Goal: Task Accomplishment & Management: Complete application form

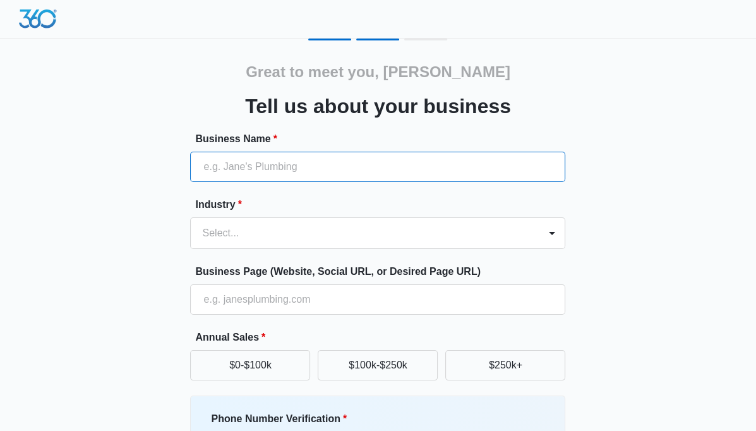
click at [272, 165] on input "Business Name *" at bounding box center [377, 167] width 375 height 30
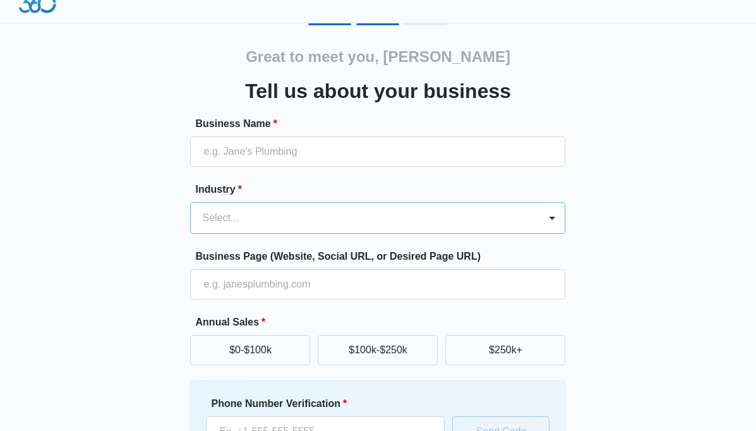
click at [240, 235] on form "Business Name * Industry * Select... Business Page (Website, Social URL, or Des…" at bounding box center [377, 325] width 375 height 419
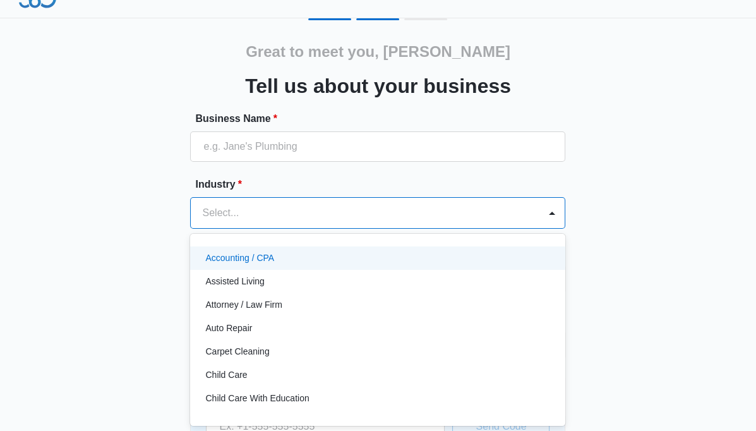
scroll to position [21, 0]
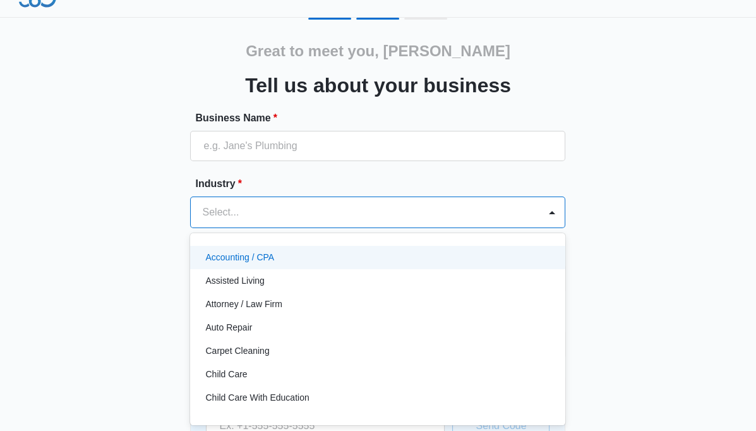
click at [257, 255] on p "Accounting / CPA" at bounding box center [239, 257] width 69 height 13
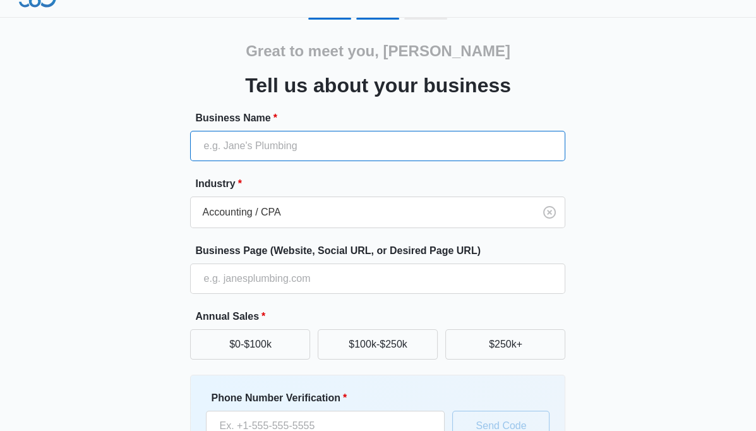
click at [235, 144] on input "Business Name *" at bounding box center [377, 146] width 375 height 30
type input "F"
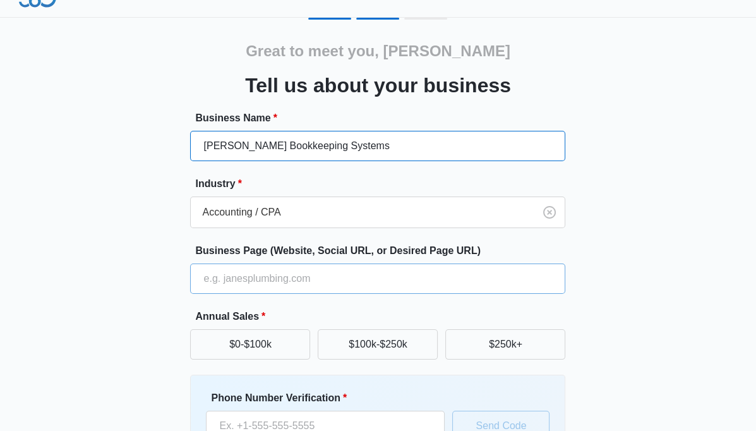
type input "[PERSON_NAME] Bookkeeping Systems"
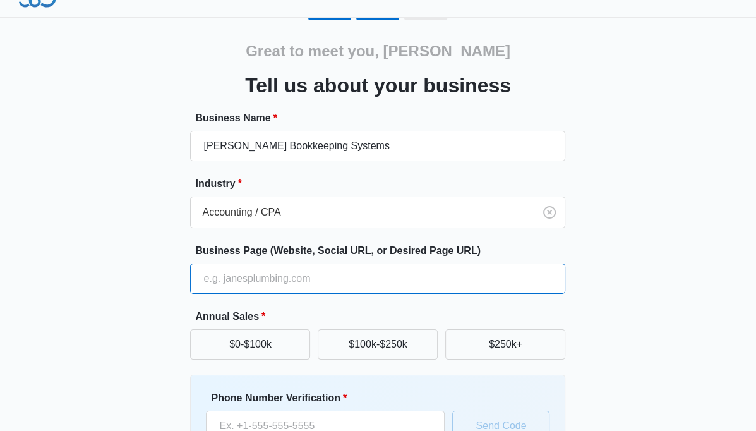
click at [225, 275] on input "Business Page (Website, Social URL, or Desired Page URL)" at bounding box center [377, 278] width 375 height 30
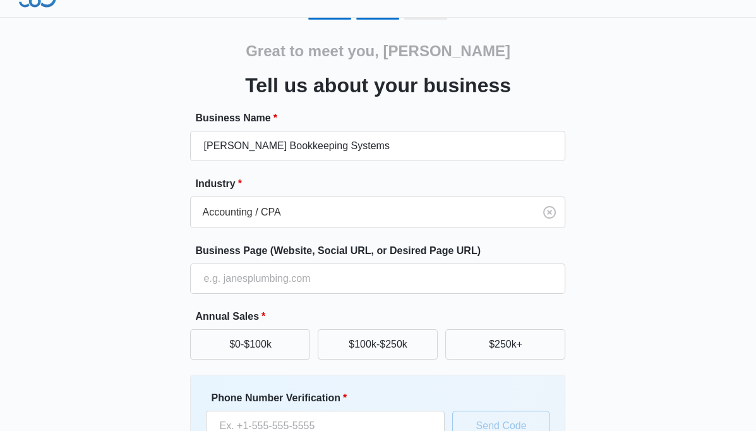
click at [594, 301] on div "Great to meet you, [PERSON_NAME] us about your business Business Name * [PERSON…" at bounding box center [378, 274] width 718 height 512
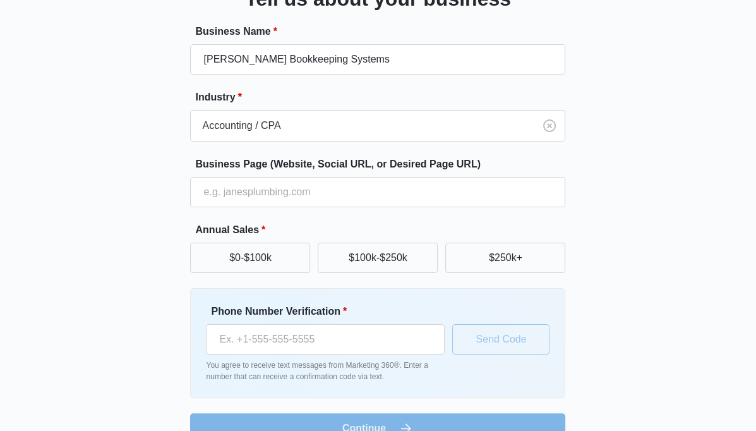
scroll to position [126, 0]
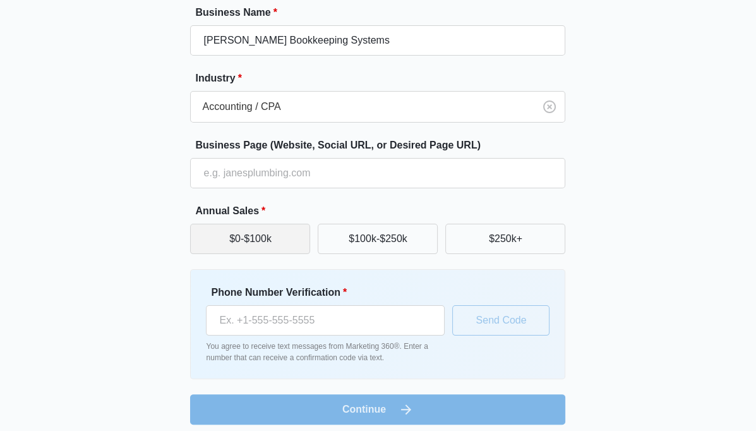
click at [284, 246] on button "$0-$100k" at bounding box center [250, 239] width 120 height 30
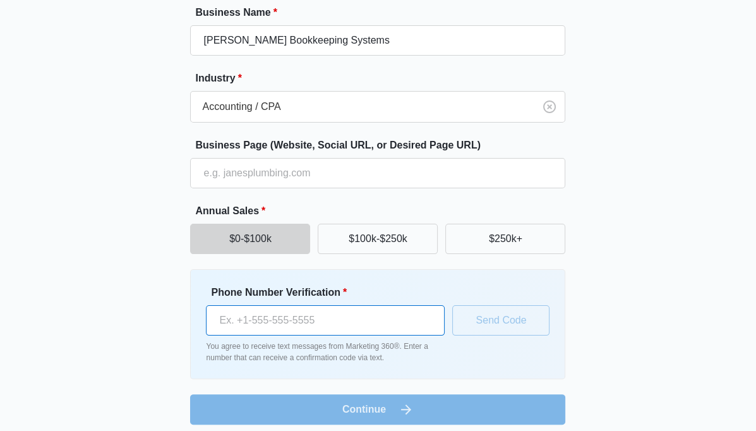
click at [241, 314] on input "Phone Number Verification *" at bounding box center [325, 320] width 239 height 30
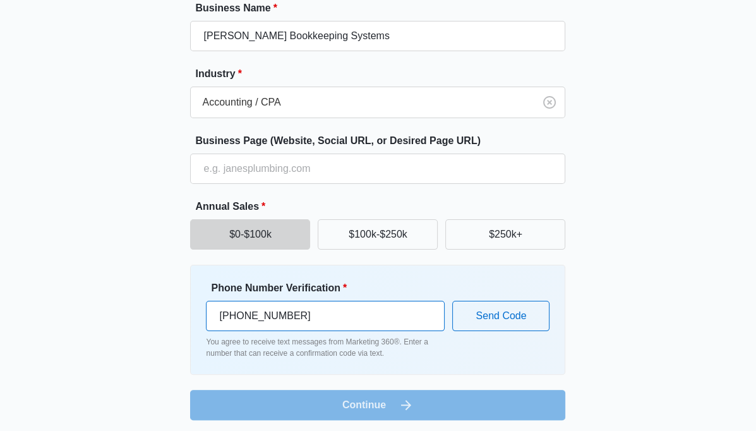
scroll to position [135, 0]
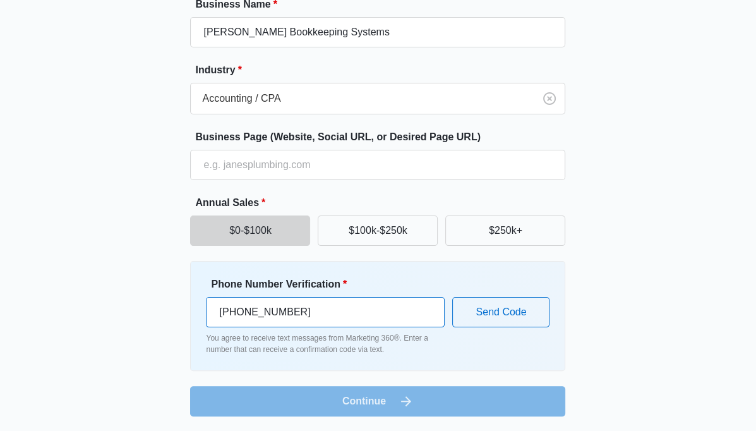
type input "[PHONE_NUMBER]"
click at [377, 399] on form "Business Name * [PERSON_NAME] Bookkeeping Systems Industry * Accounting / CPA B…" at bounding box center [377, 206] width 375 height 419
click at [361, 401] on form "Business Name * [PERSON_NAME] Bookkeeping Systems Industry * Accounting / CPA B…" at bounding box center [377, 206] width 375 height 419
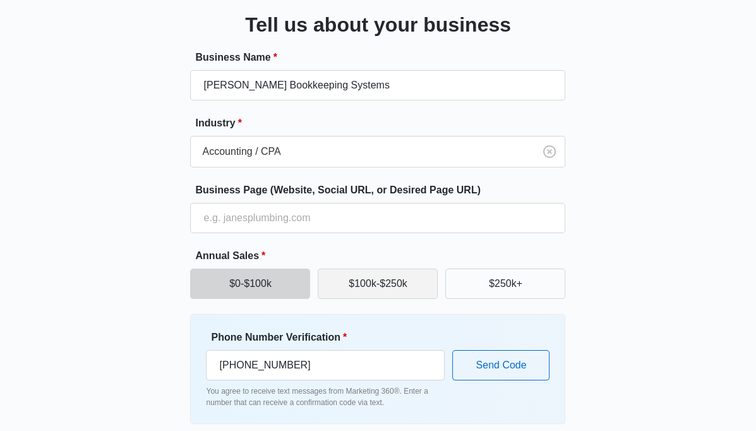
scroll to position [105, 0]
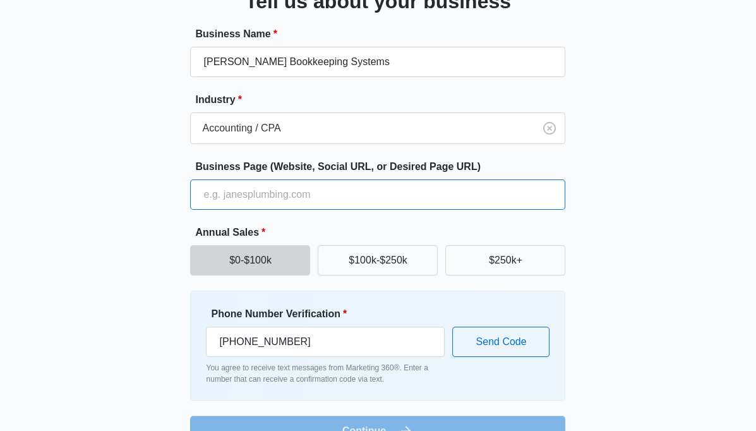
click at [311, 195] on input "Business Page (Website, Social URL, or Desired Page URL)" at bounding box center [377, 194] width 375 height 30
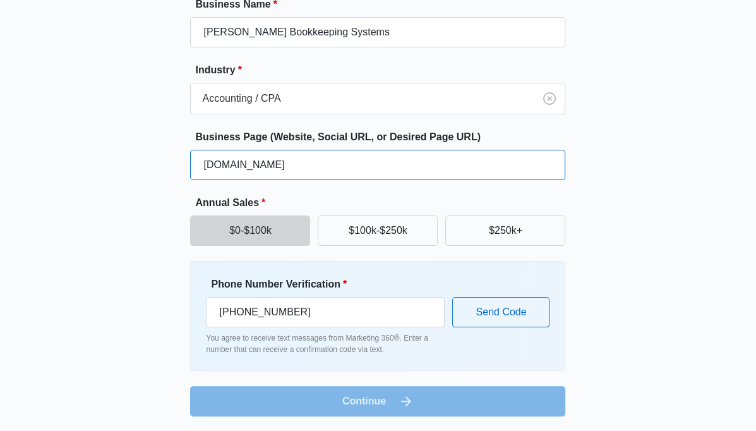
click at [303, 180] on form "Business Name * [PERSON_NAME] Bookkeeping Systems Industry * Accounting / CPA B…" at bounding box center [377, 206] width 375 height 419
click at [255, 166] on input "[DOMAIN_NAME]" at bounding box center [377, 165] width 375 height 30
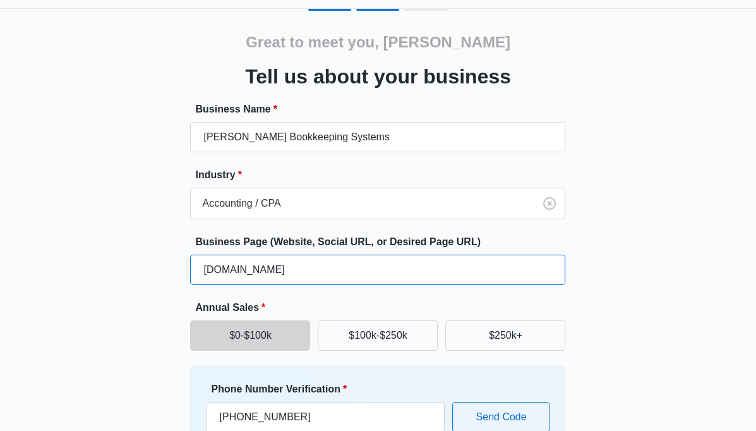
drag, startPoint x: 264, startPoint y: 266, endPoint x: 195, endPoint y: 263, distance: 68.9
click at [195, 263] on input "[DOMAIN_NAME]" at bounding box center [377, 270] width 375 height 30
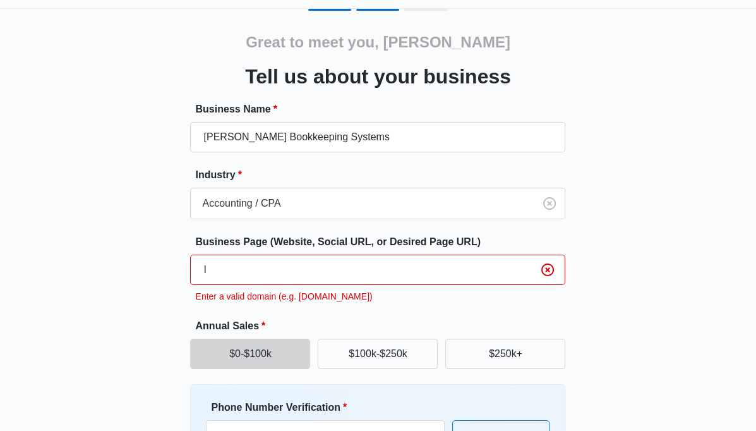
type input "I"
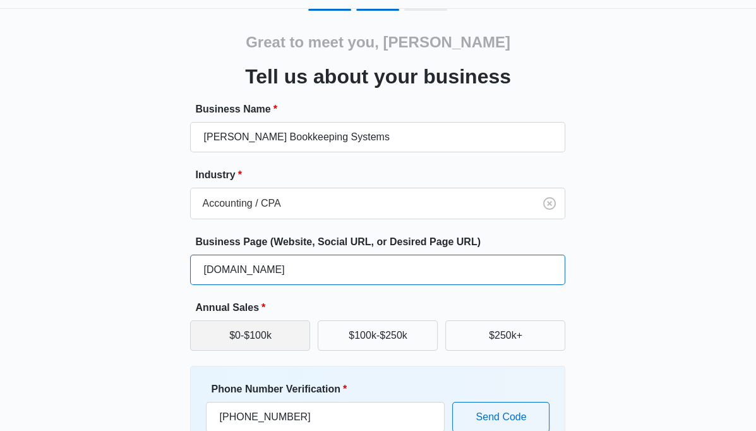
type input "[DOMAIN_NAME]"
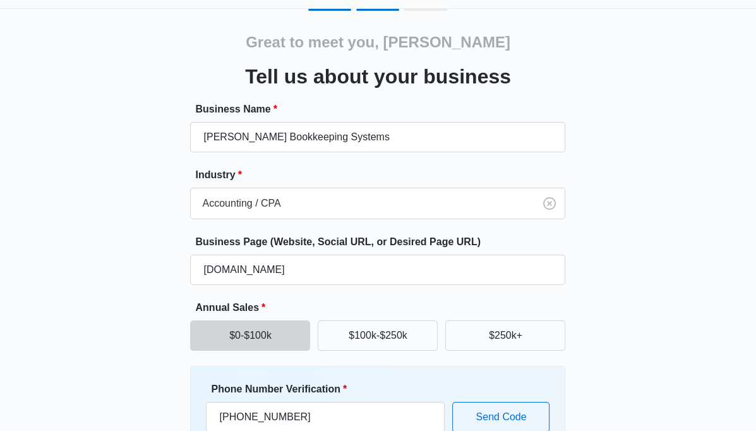
click at [243, 337] on button "$0-$100k" at bounding box center [250, 335] width 120 height 30
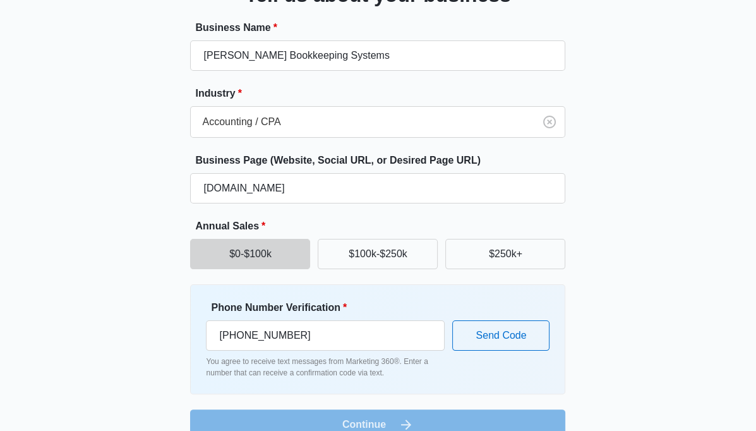
scroll to position [135, 0]
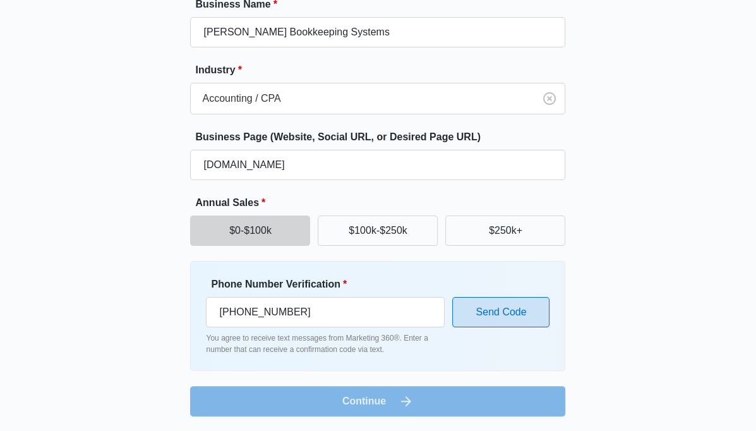
click at [498, 316] on button "Send Code" at bounding box center [500, 312] width 97 height 30
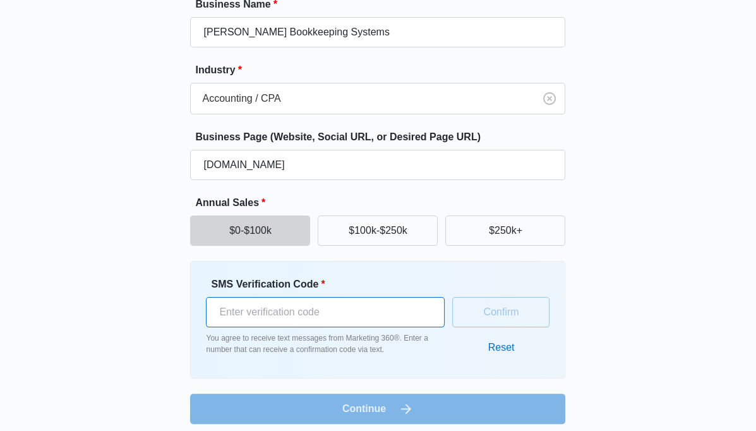
click at [238, 310] on input "SMS Verification Code *" at bounding box center [325, 312] width 239 height 30
type input "844090"
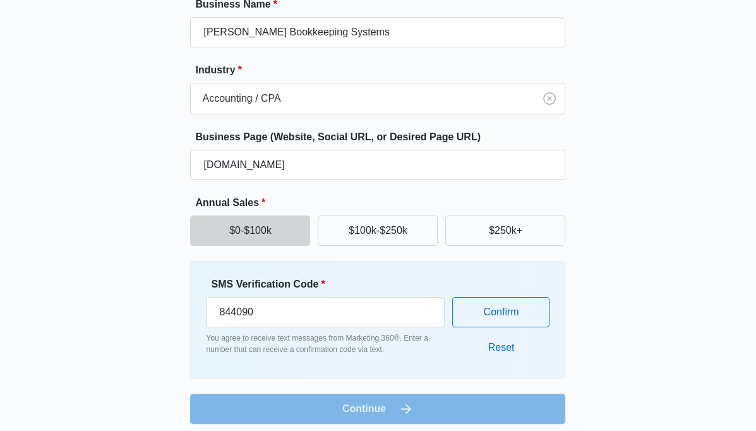
click at [371, 409] on form "Business Name * [PERSON_NAME] Bookkeeping Systems Industry * Accounting / CPA B…" at bounding box center [377, 210] width 375 height 427
click at [503, 310] on button "Confirm" at bounding box center [500, 312] width 97 height 30
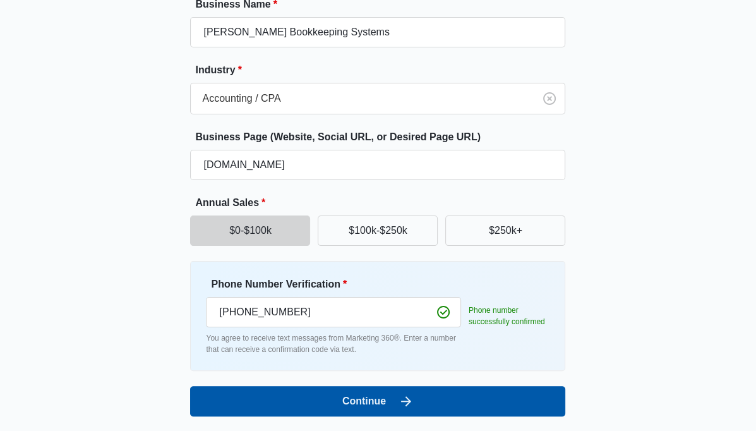
click at [378, 400] on button "Continue" at bounding box center [377, 401] width 375 height 30
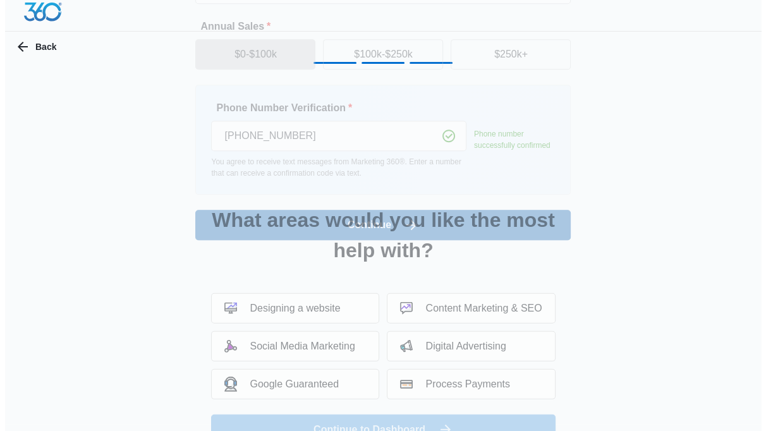
scroll to position [0, 0]
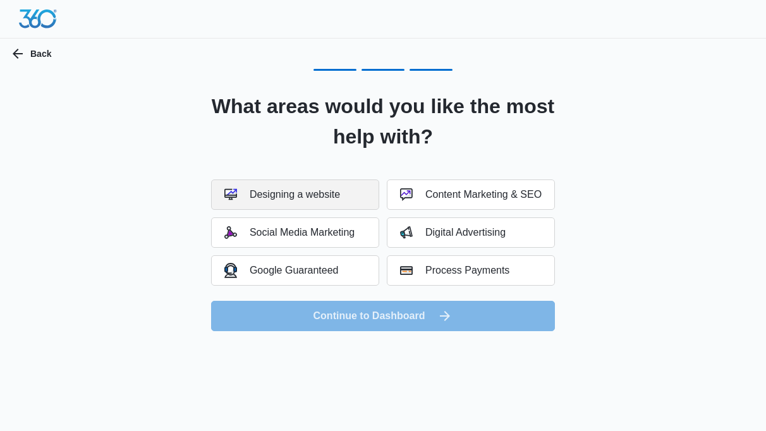
click at [298, 194] on div "Designing a website" at bounding box center [282, 194] width 116 height 13
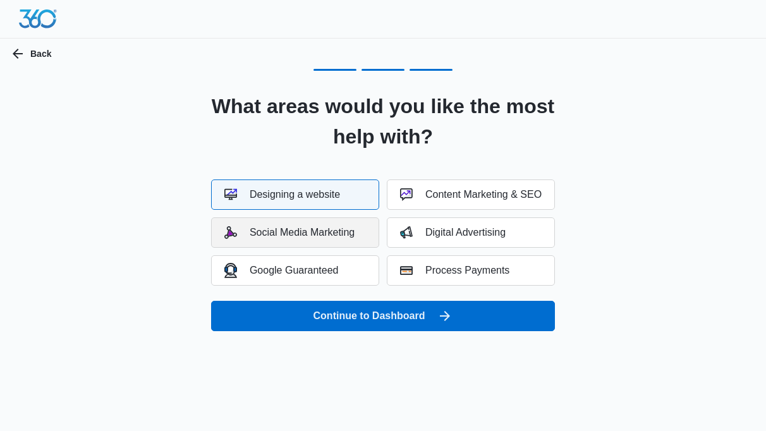
click at [299, 227] on div "Social Media Marketing" at bounding box center [289, 232] width 130 height 13
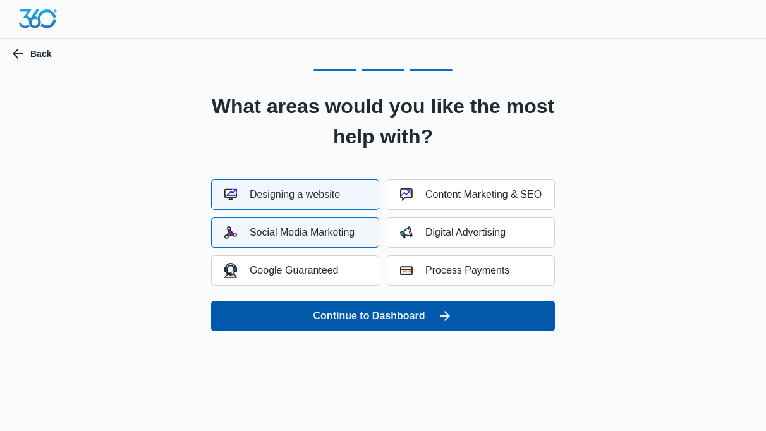
click at [366, 319] on button "Continue to Dashboard" at bounding box center [383, 316] width 344 height 30
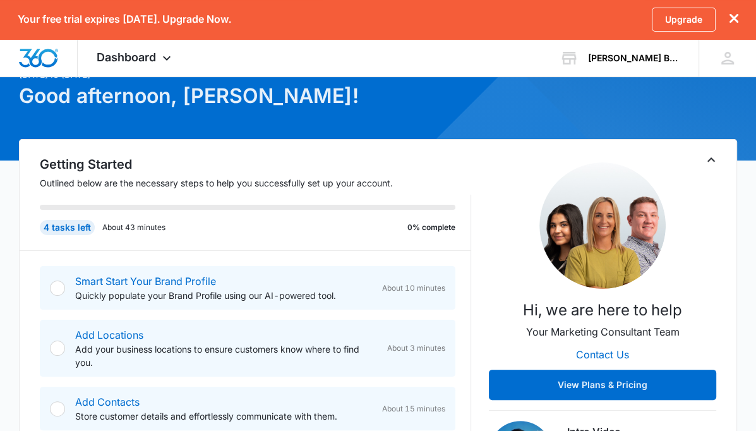
scroll to position [210, 0]
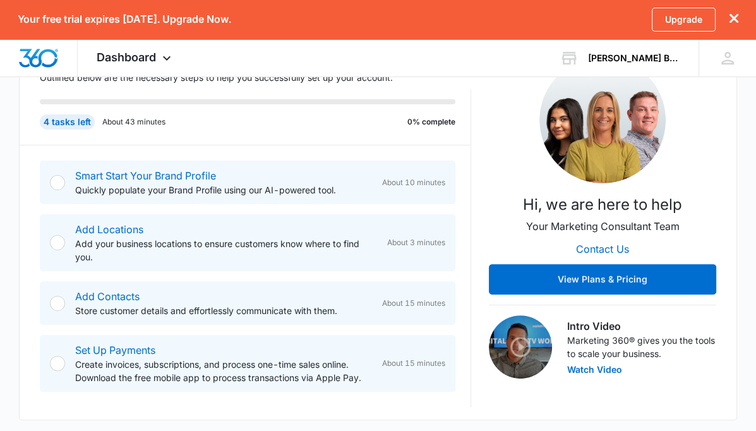
click at [59, 185] on div at bounding box center [57, 182] width 15 height 15
click at [57, 184] on div at bounding box center [57, 182] width 15 height 15
click at [118, 175] on link "Smart Start Your Brand Profile" at bounding box center [145, 175] width 141 height 13
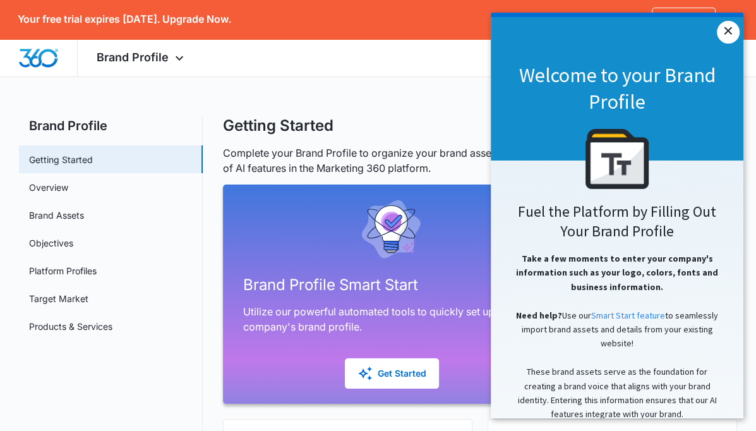
click at [723, 30] on link "×" at bounding box center [728, 32] width 23 height 23
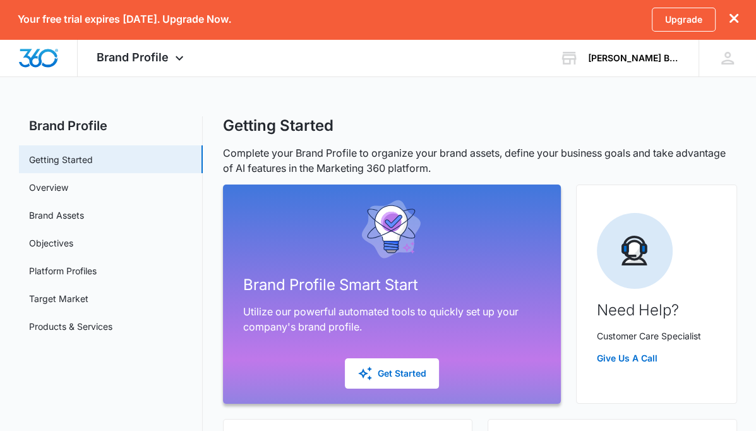
scroll to position [105, 0]
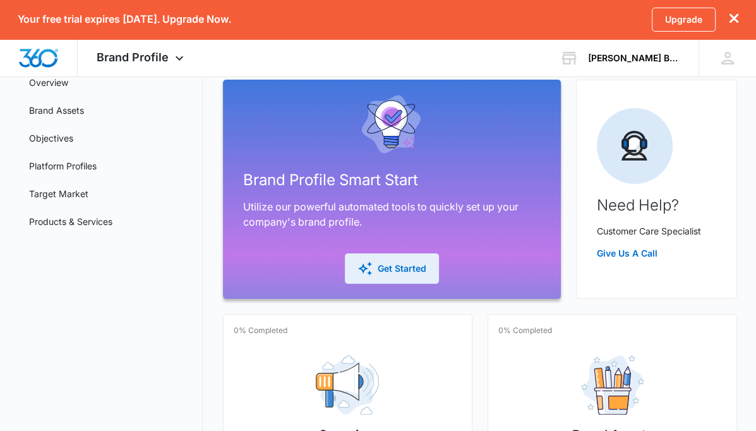
click at [399, 266] on div "Get Started" at bounding box center [392, 268] width 69 height 15
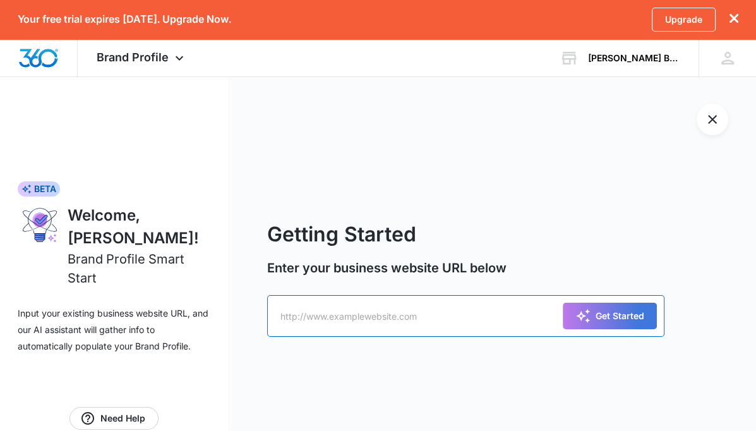
click at [329, 314] on input "text" at bounding box center [465, 316] width 397 height 42
type input "[DOMAIN_NAME]"
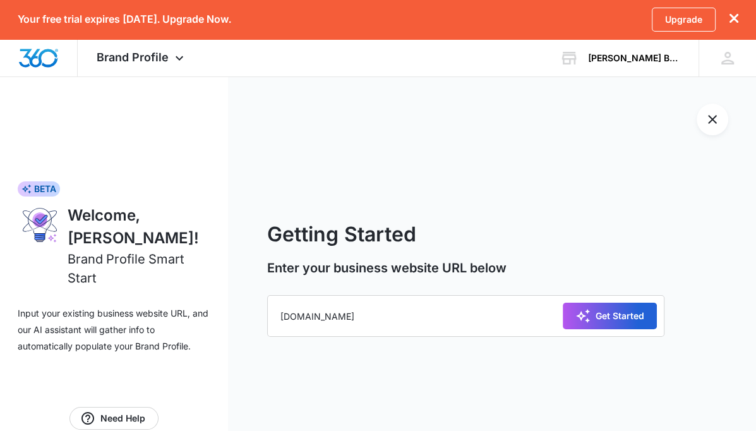
click at [590, 319] on div "Get Started" at bounding box center [610, 315] width 69 height 15
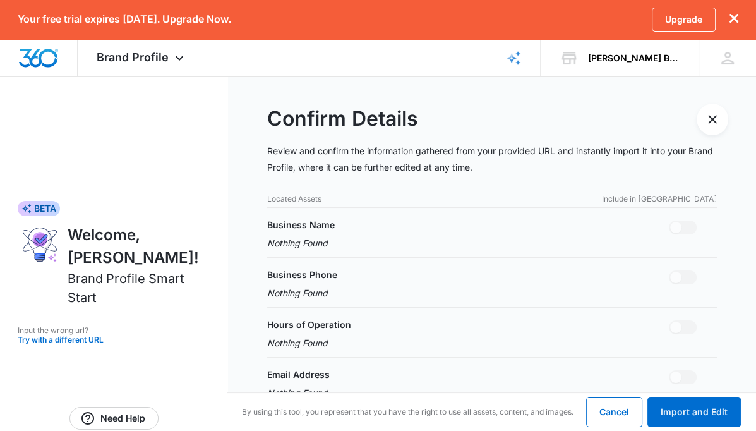
click at [339, 241] on div "Business Name Nothing Found" at bounding box center [492, 234] width 450 height 32
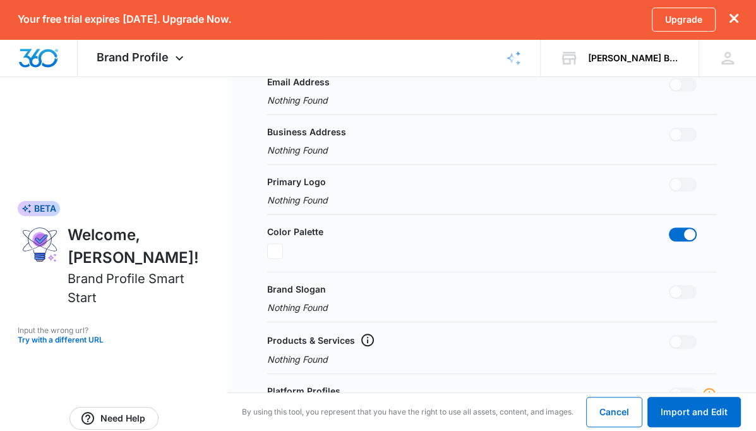
scroll to position [316, 0]
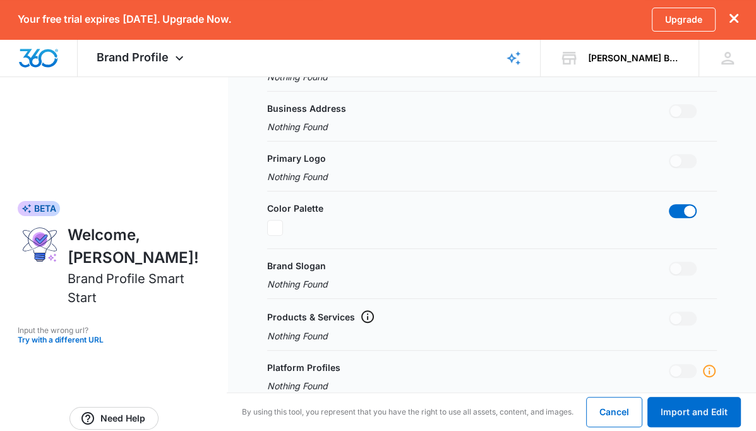
click at [278, 226] on div at bounding box center [275, 228] width 16 height 16
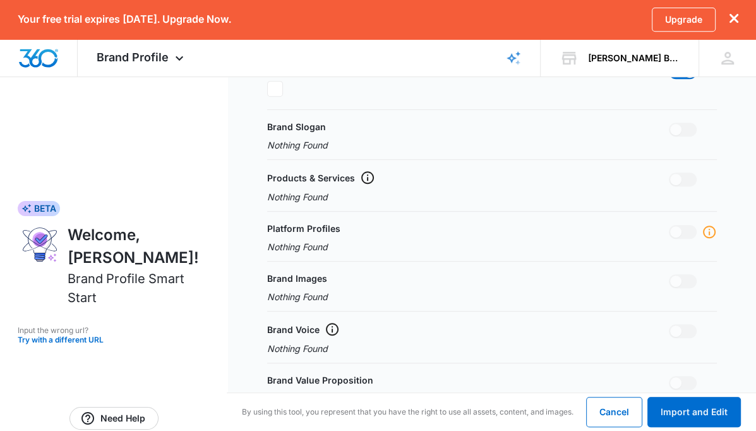
scroll to position [481, 0]
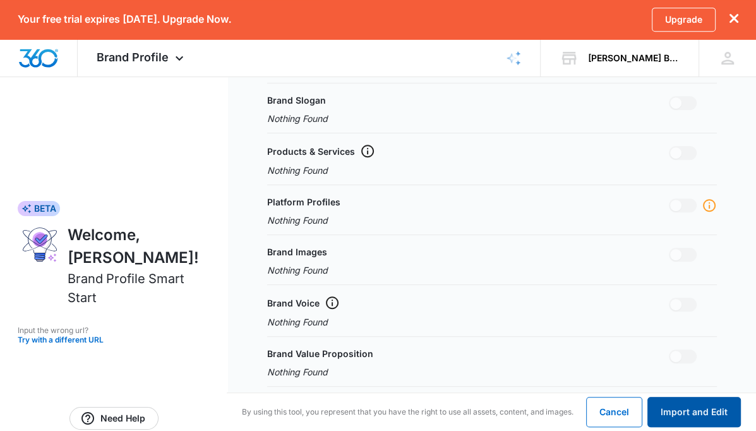
drag, startPoint x: 679, startPoint y: 410, endPoint x: 665, endPoint y: 398, distance: 18.8
click at [673, 409] on button "Import and Edit" at bounding box center [694, 412] width 93 height 30
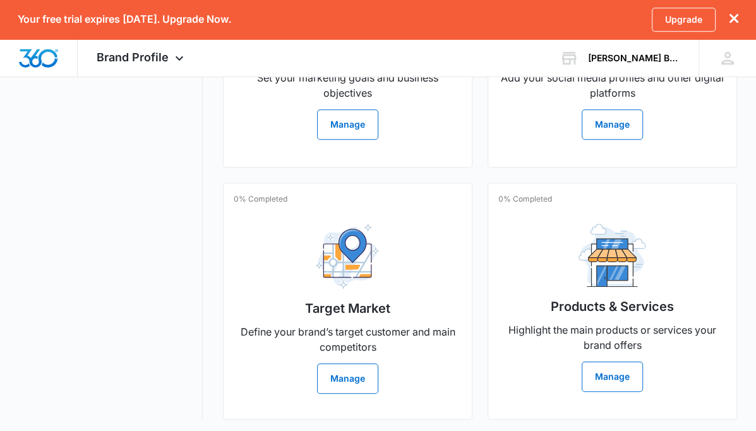
scroll to position [743, 0]
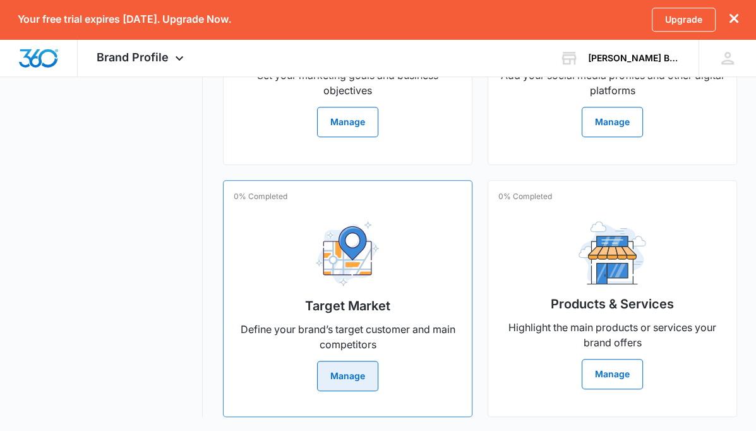
click at [346, 371] on button "Manage" at bounding box center [347, 376] width 61 height 30
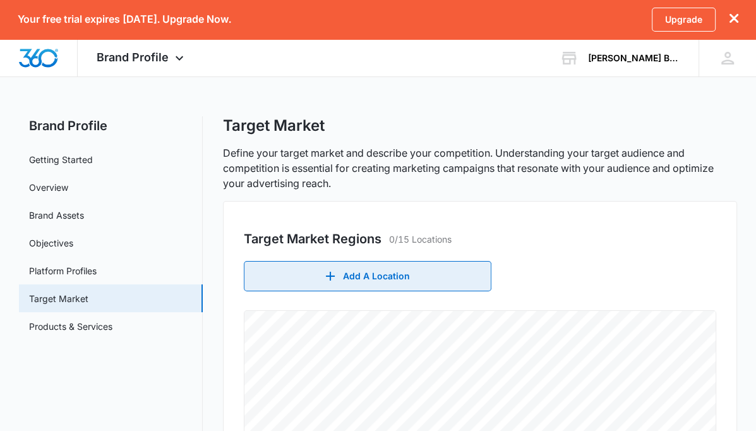
click at [361, 274] on button "Add A Location" at bounding box center [368, 276] width 248 height 30
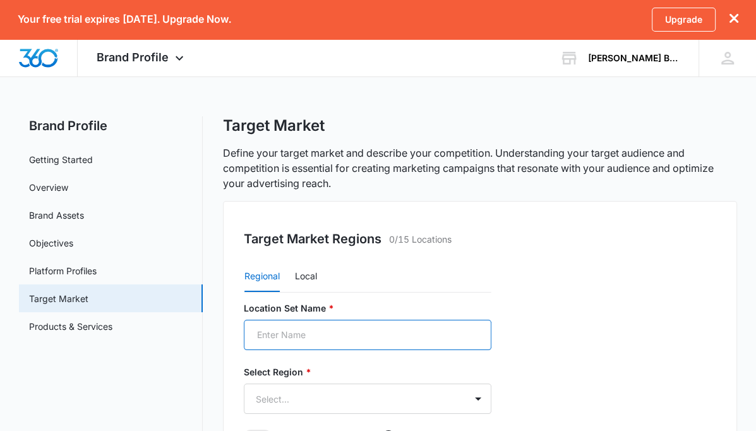
click at [286, 332] on input "Location Set Name *" at bounding box center [368, 335] width 248 height 30
type input "North Houston"
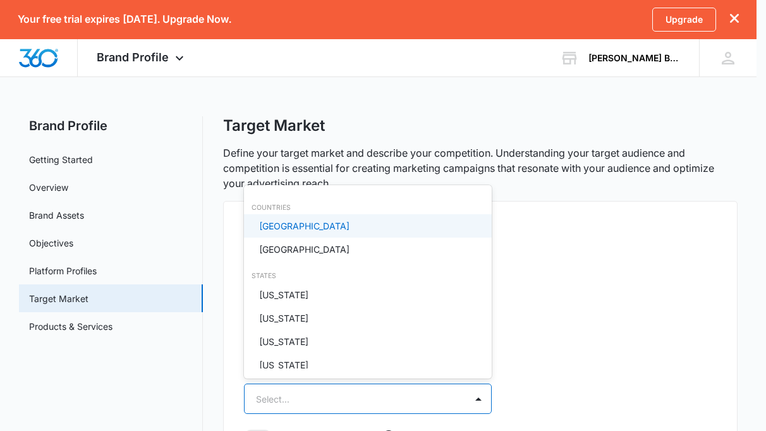
click at [286, 394] on body "Your free trial expires in 14 days. Upgrade Now. Upgrade Brand Profile Apps Rep…" at bounding box center [383, 215] width 766 height 431
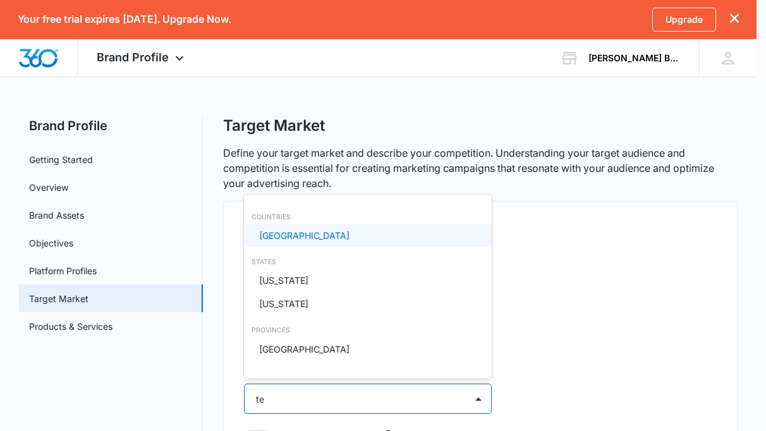
type input "tex"
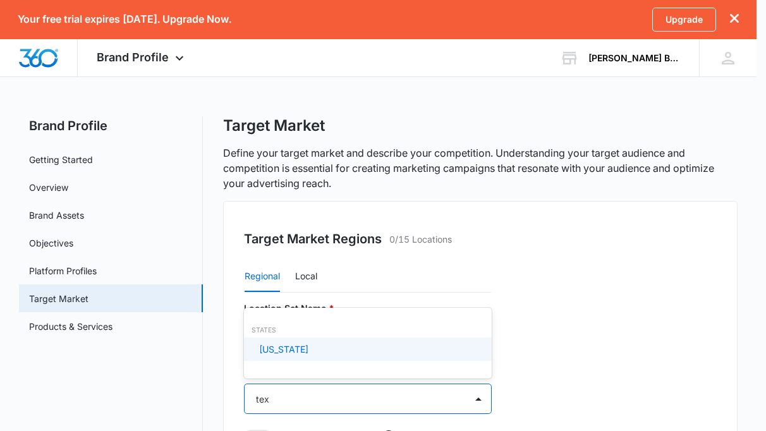
click at [278, 349] on p "Texas" at bounding box center [283, 348] width 49 height 13
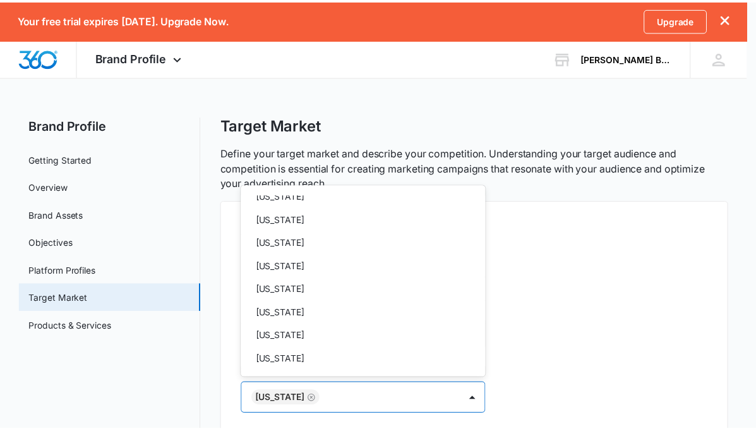
scroll to position [948, 0]
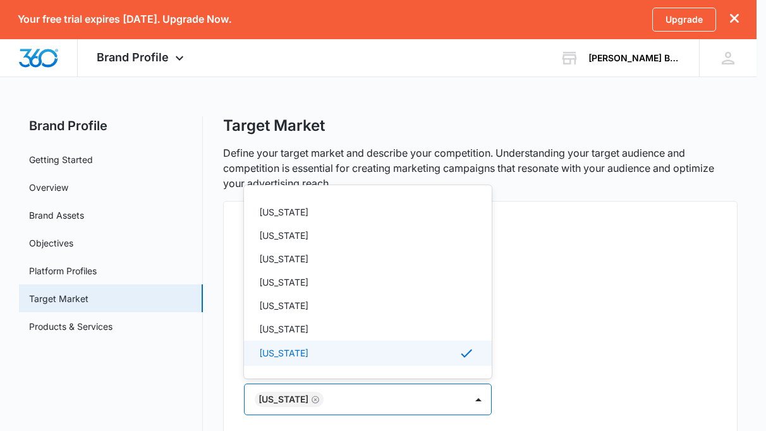
click at [280, 352] on p "Texas" at bounding box center [283, 352] width 49 height 13
click at [272, 354] on p "Texas" at bounding box center [283, 352] width 49 height 13
click at [534, 366] on div at bounding box center [383, 215] width 766 height 431
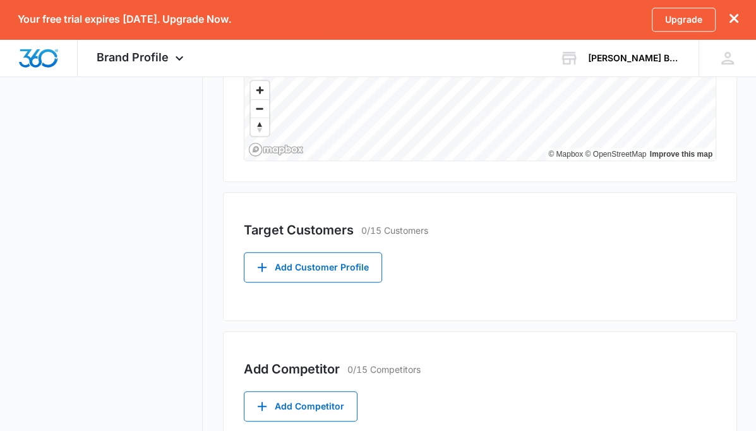
scroll to position [644, 0]
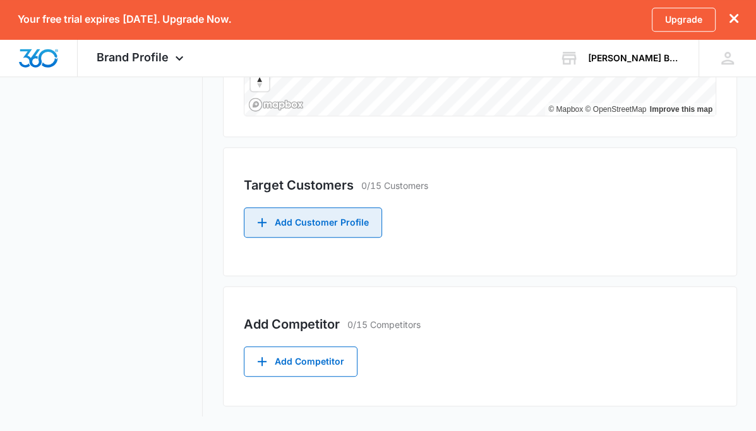
click at [308, 226] on button "Add Customer Profile" at bounding box center [313, 222] width 138 height 30
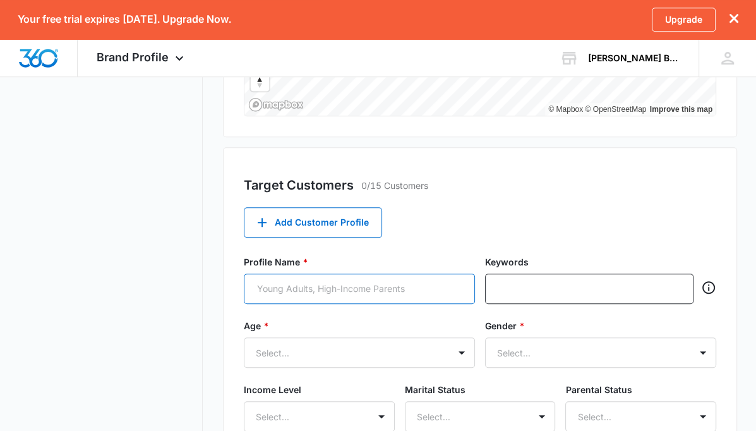
click at [306, 284] on input "Profile Name *" at bounding box center [359, 289] width 231 height 30
type input "Accounting Customer Profile"
type input "m"
type input "small business"
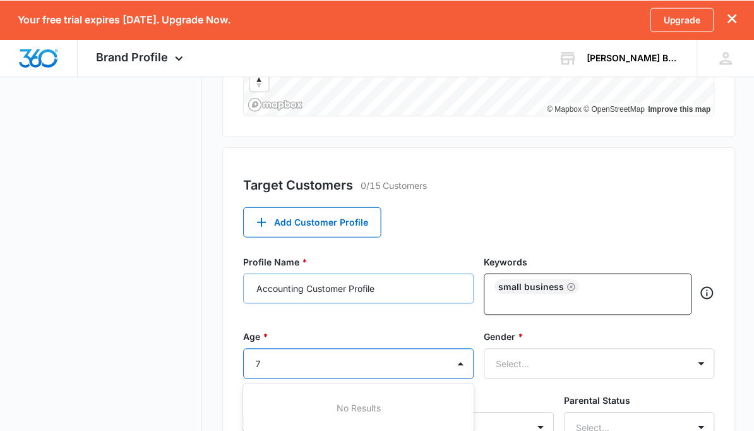
scroll to position [650, 0]
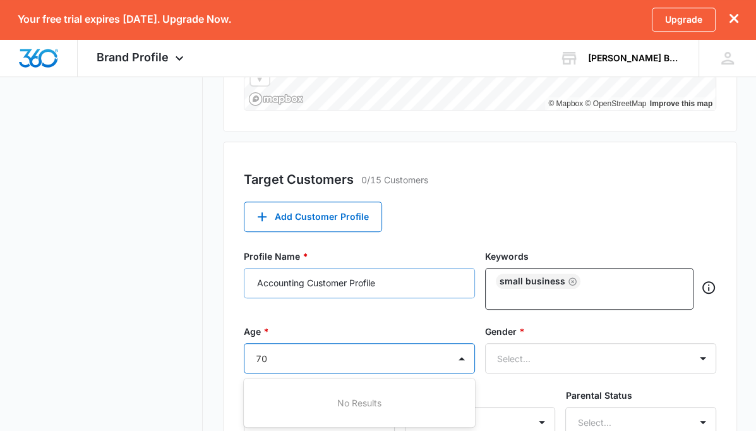
type input "70"
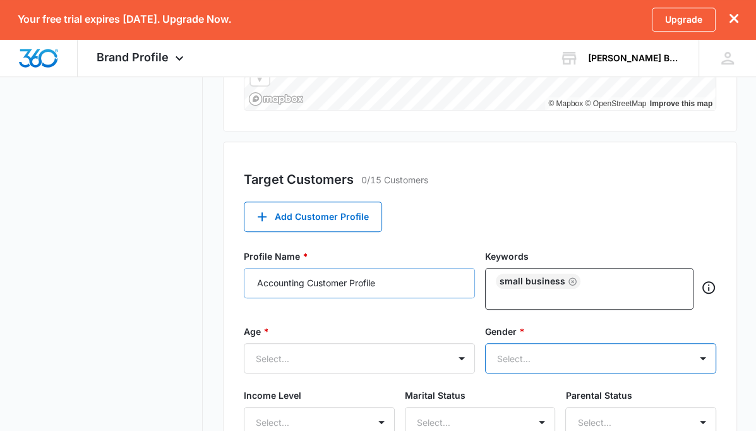
type input "f"
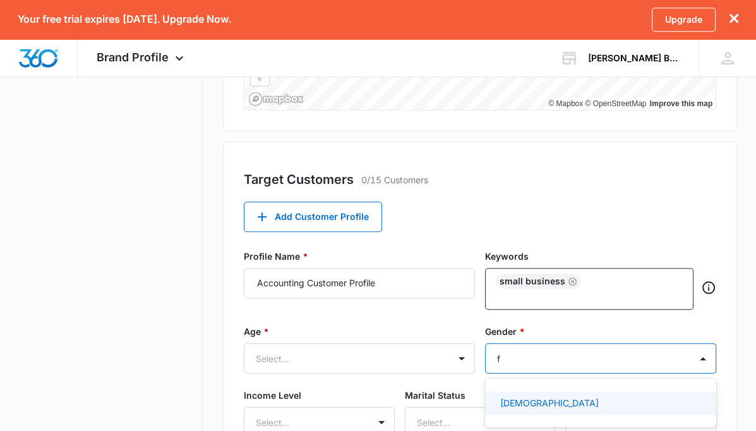
click at [525, 402] on p "Female" at bounding box center [549, 402] width 99 height 13
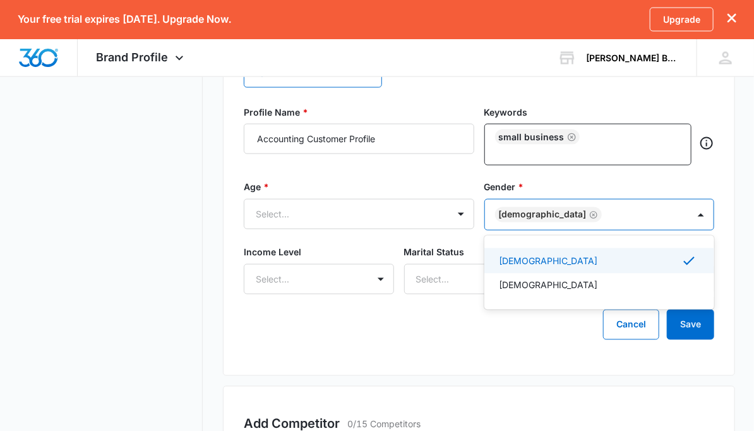
scroll to position [806, 0]
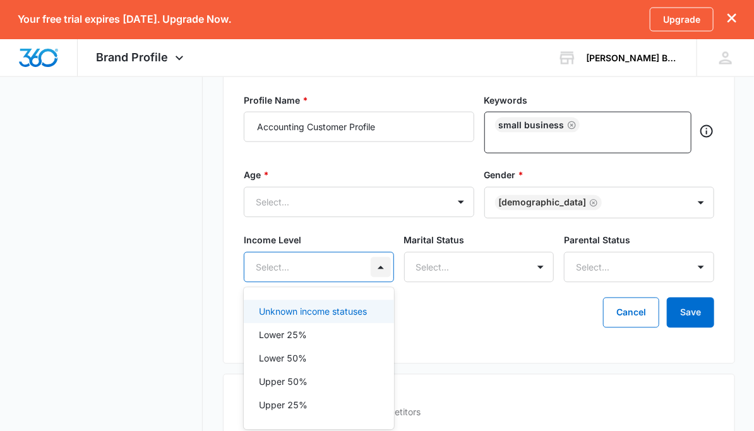
click at [379, 265] on div at bounding box center [381, 267] width 20 height 20
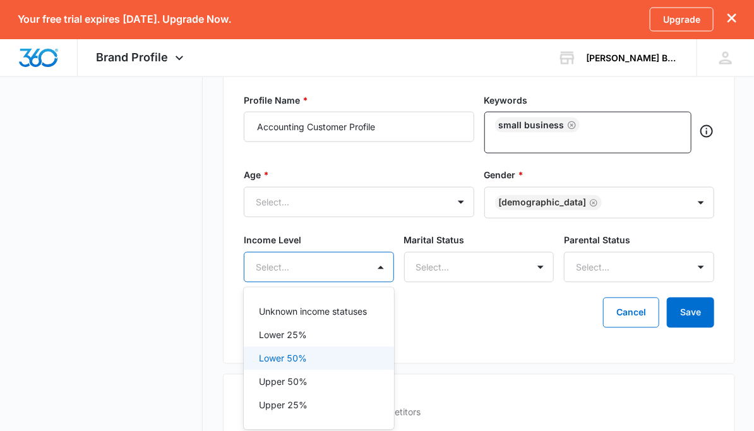
click at [344, 354] on div "Lower 50%" at bounding box center [318, 358] width 118 height 13
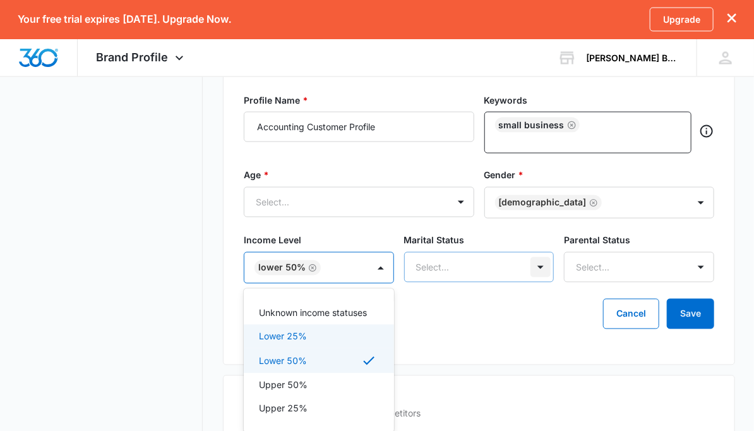
scroll to position [832, 0]
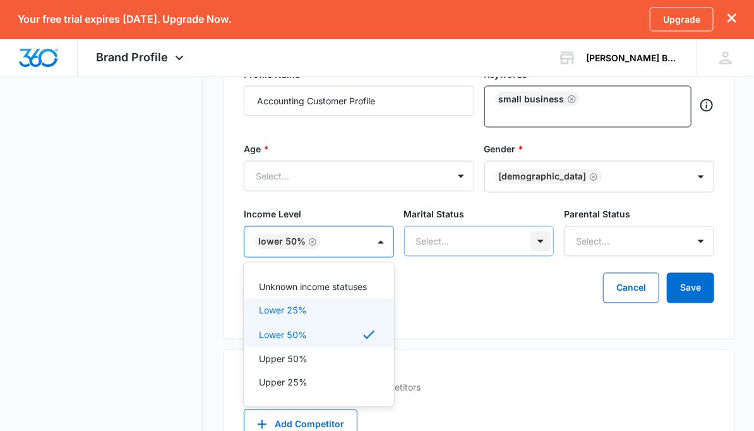
click at [540, 256] on div "Select..." at bounding box center [479, 241] width 150 height 30
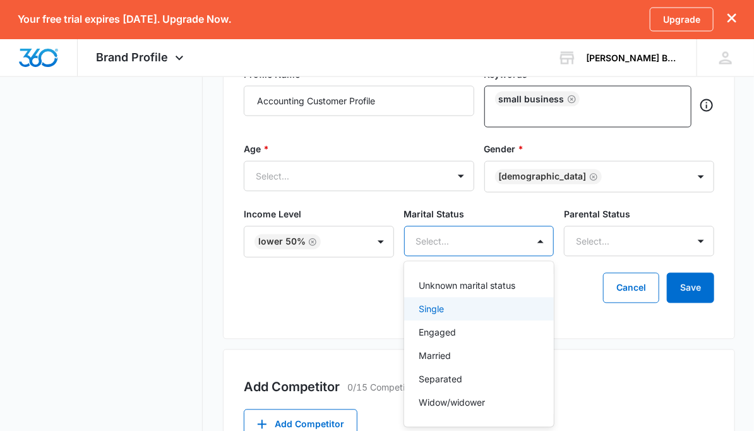
click at [502, 313] on div "Single" at bounding box center [478, 309] width 118 height 13
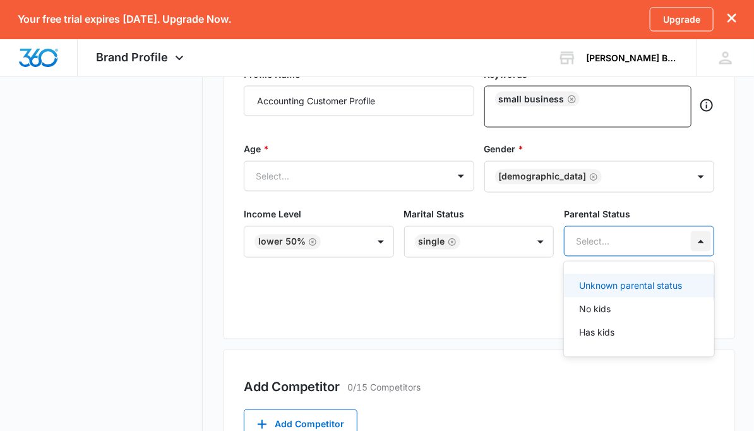
click at [702, 244] on div at bounding box center [701, 241] width 20 height 20
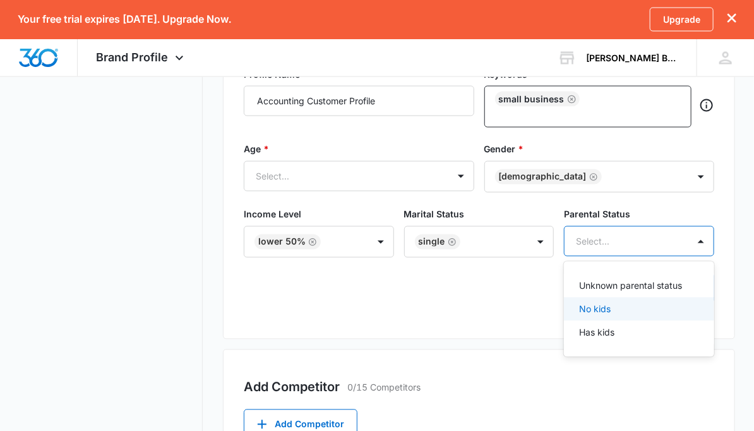
click at [609, 311] on p "No kids" at bounding box center [595, 309] width 32 height 13
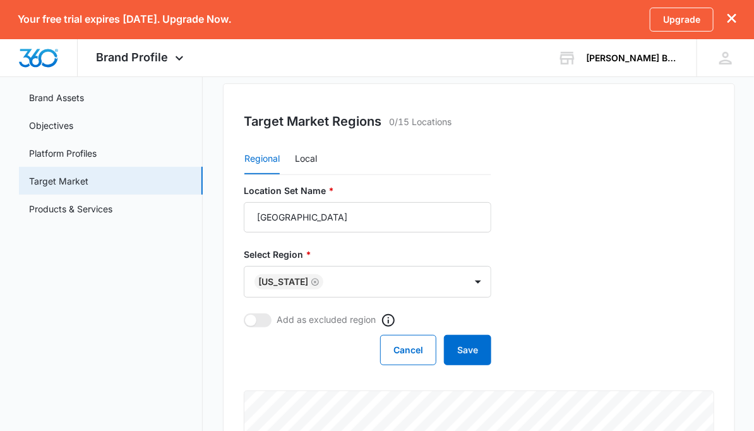
scroll to position [124, 0]
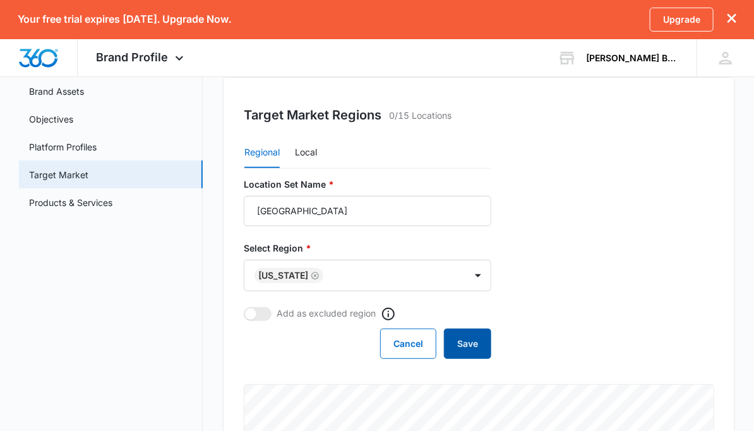
click at [464, 347] on button "Save" at bounding box center [467, 344] width 47 height 30
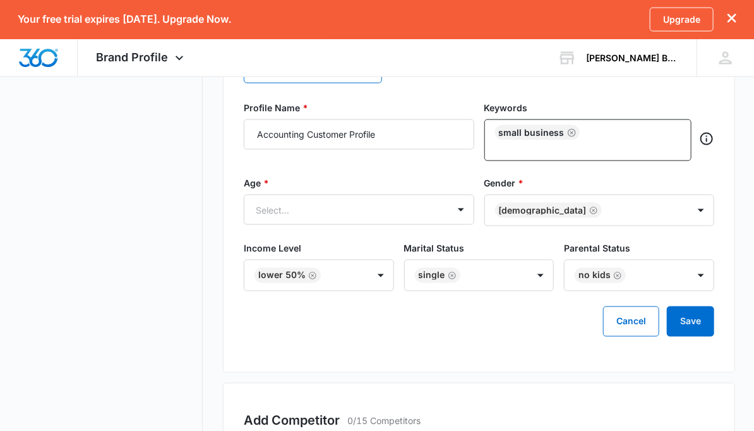
scroll to position [688, 0]
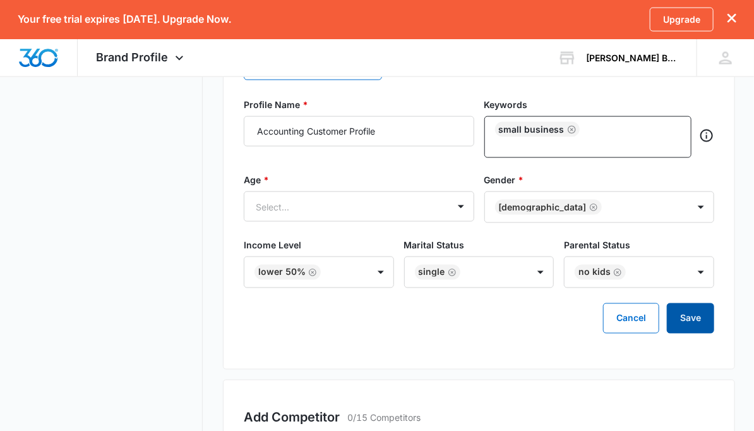
click at [702, 321] on button "Save" at bounding box center [690, 318] width 47 height 30
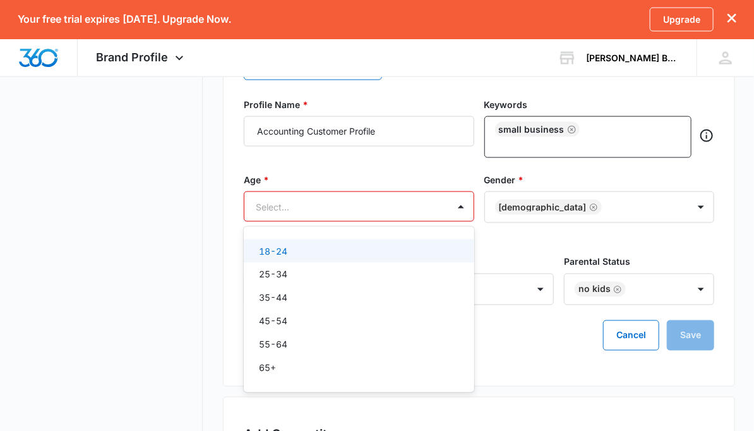
click at [313, 200] on div at bounding box center [344, 207] width 176 height 16
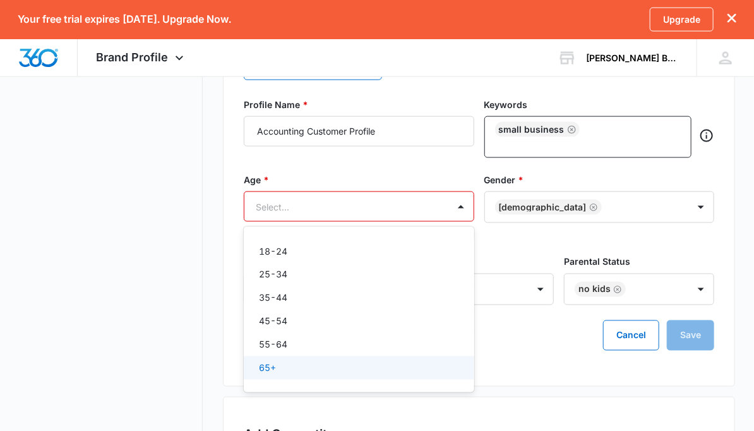
drag, startPoint x: 278, startPoint y: 363, endPoint x: 286, endPoint y: 363, distance: 7.6
click at [279, 363] on div "65+" at bounding box center [358, 367] width 198 height 13
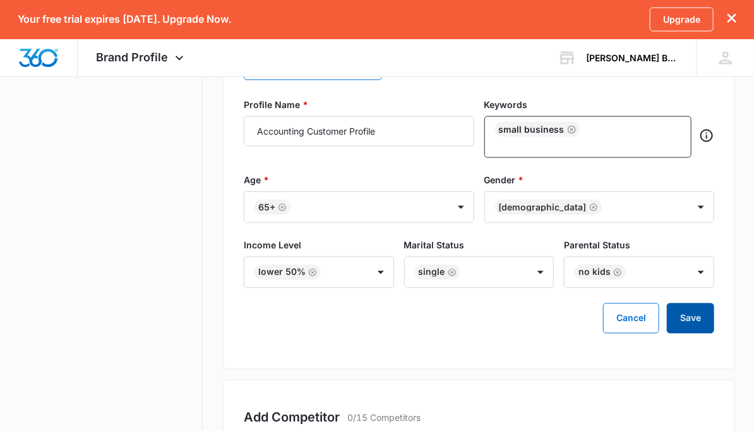
click at [693, 320] on button "Save" at bounding box center [690, 318] width 47 height 30
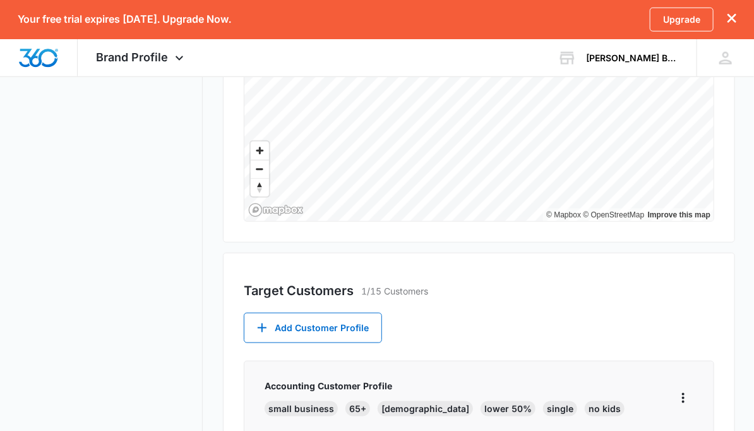
scroll to position [531, 0]
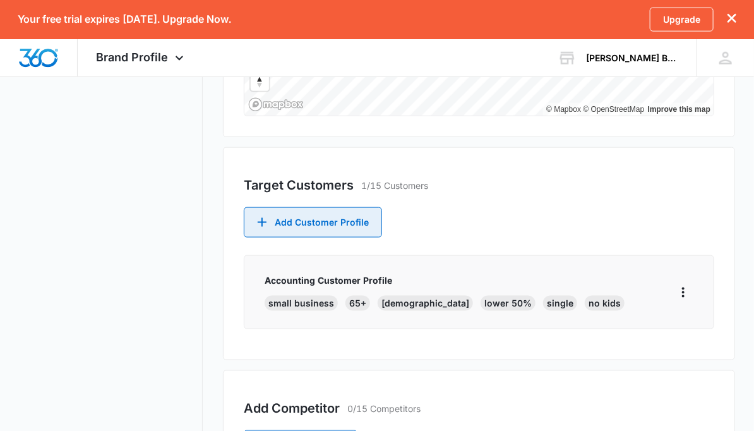
click at [315, 220] on button "Add Customer Profile" at bounding box center [313, 222] width 138 height 30
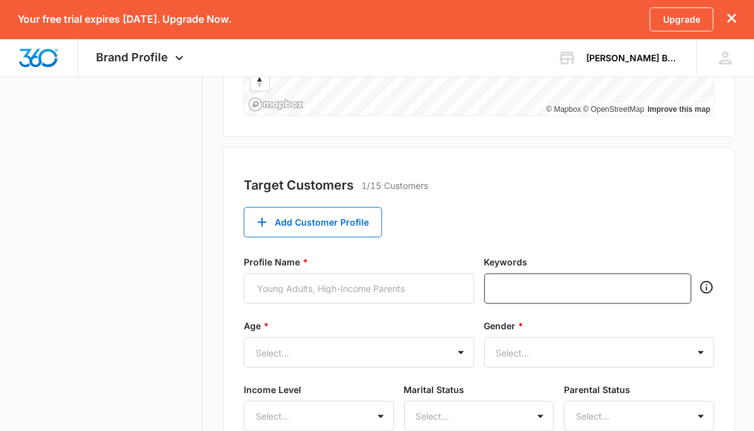
click at [442, 213] on div "Target Customers 1/15 Customers Add Customer Profile Profile Name * Keywords Ag…" at bounding box center [479, 372] width 512 height 450
drag, startPoint x: 603, startPoint y: 186, endPoint x: 608, endPoint y: 190, distance: 6.7
click at [605, 188] on div "Target Customers 1/15 Customers" at bounding box center [479, 185] width 471 height 19
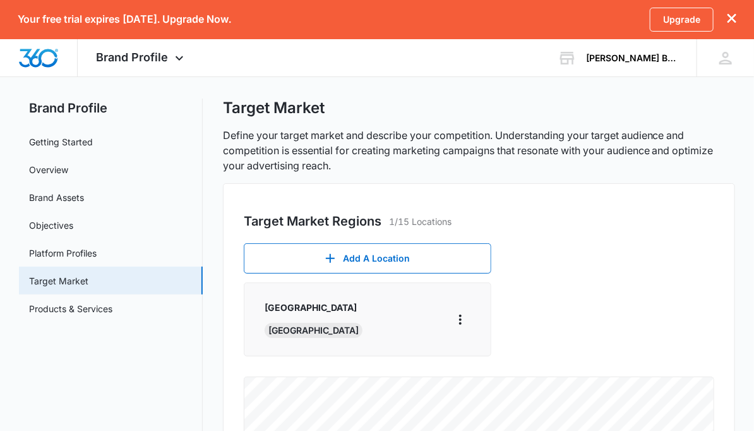
scroll to position [0, 0]
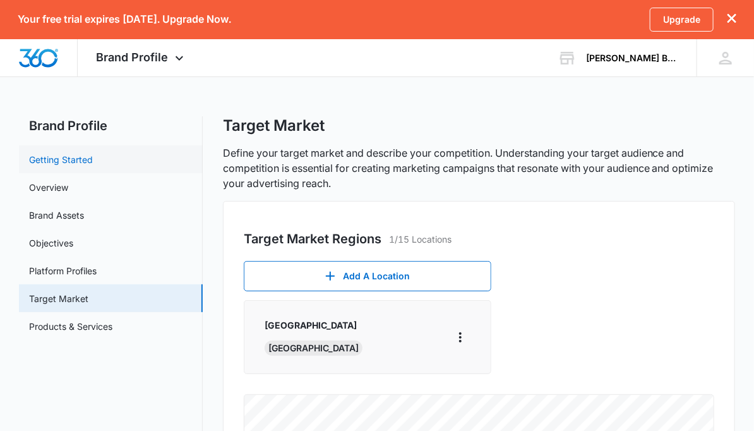
click at [71, 154] on link "Getting Started" at bounding box center [61, 159] width 64 height 13
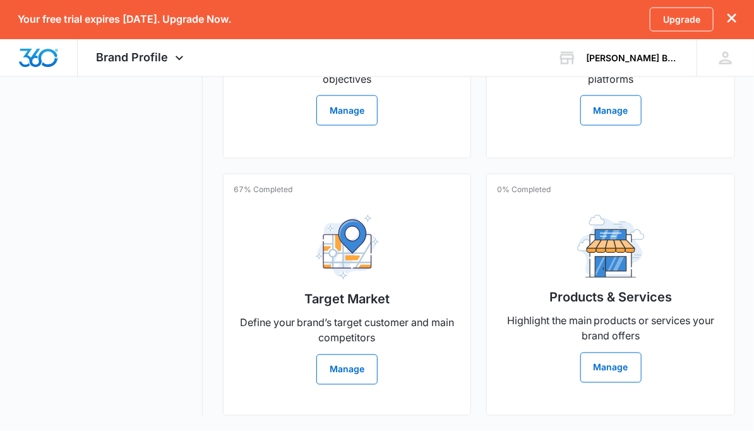
scroll to position [793, 0]
click at [606, 357] on button "Manage" at bounding box center [611, 368] width 61 height 30
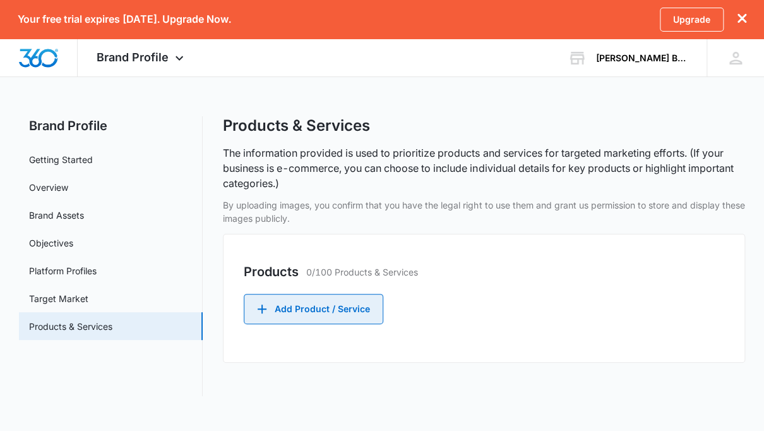
click at [339, 308] on button "Add Product / Service" at bounding box center [314, 309] width 140 height 30
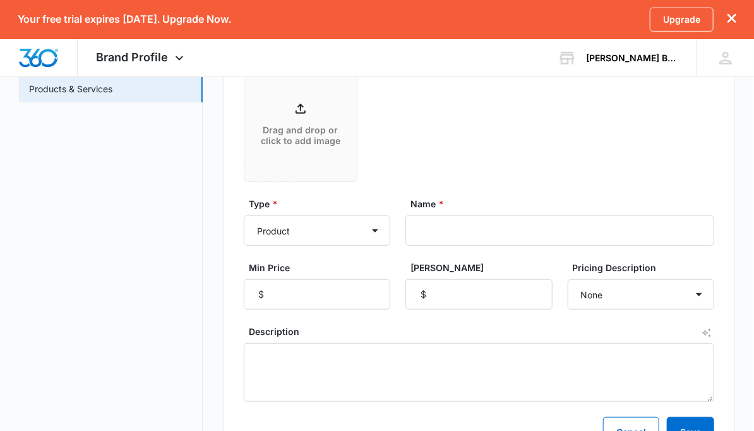
scroll to position [259, 0]
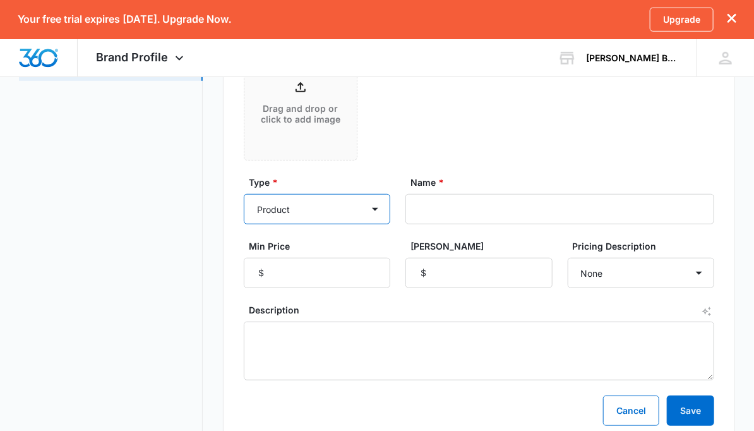
click at [377, 208] on select "Product Product category Service Service category" at bounding box center [317, 209] width 147 height 30
select select "service"
click at [244, 194] on select "Product Product category Service Service category" at bounding box center [317, 209] width 147 height 30
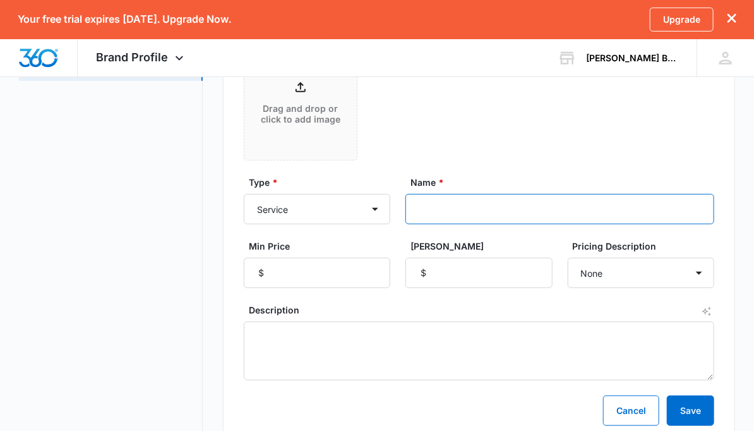
click at [428, 208] on input "Name *" at bounding box center [560, 209] width 309 height 30
type input "Full Charge Bookkeeping"
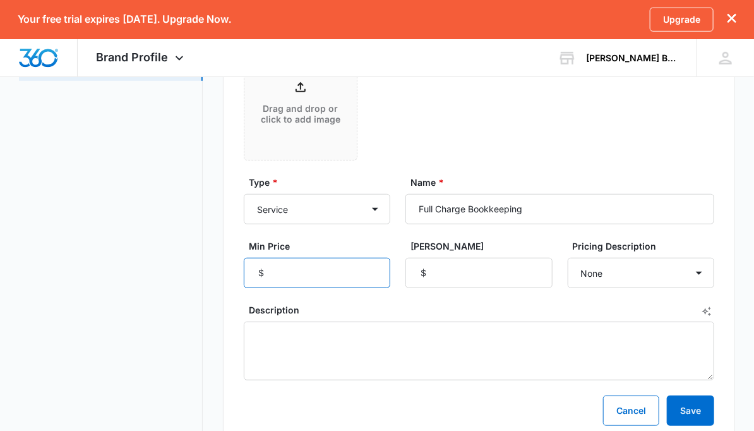
click at [298, 274] on input "Min Price" at bounding box center [317, 273] width 147 height 30
type input "200"
type input "800"
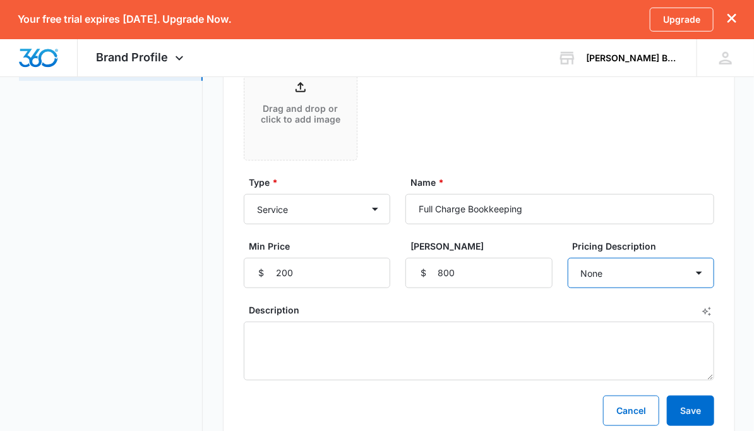
click at [697, 273] on select "None Each Per month Per year Per hour Per day" at bounding box center [641, 273] width 147 height 30
select select "per month"
click at [568, 258] on select "None Each Per month Per year Per hour Per day" at bounding box center [641, 273] width 147 height 30
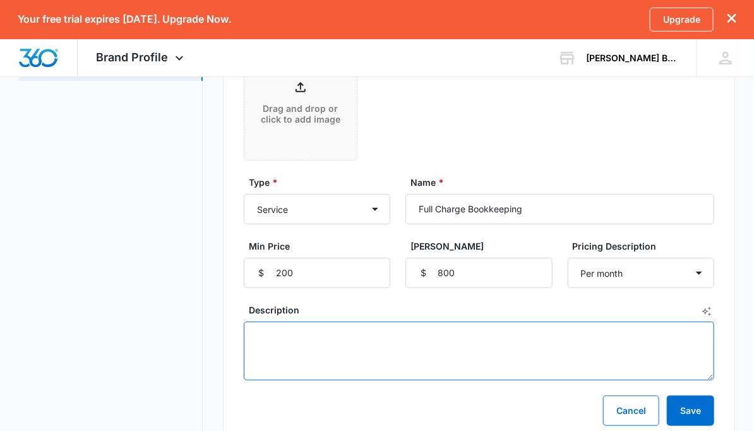
click at [289, 341] on textarea "Description" at bounding box center [479, 351] width 471 height 59
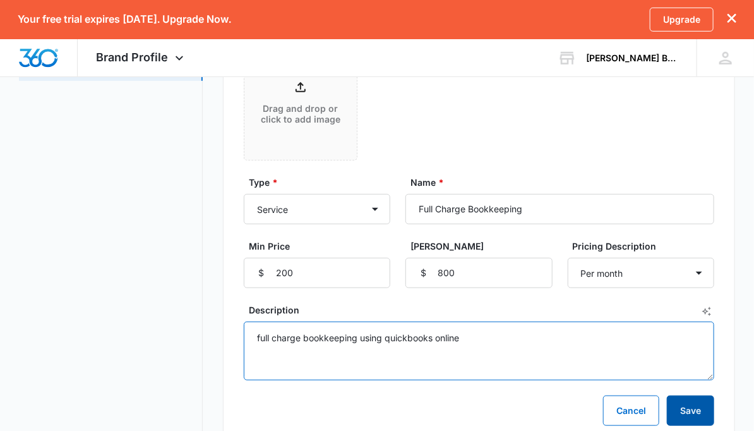
type textarea "full charge bookkeeping using quickbooks online"
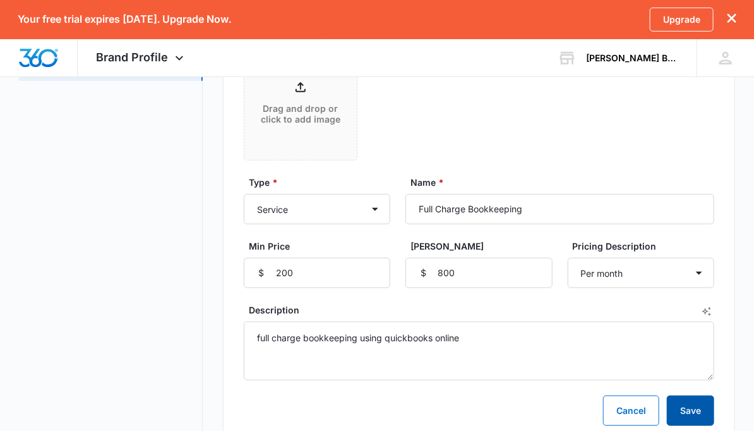
click at [686, 405] on button "Save" at bounding box center [690, 410] width 47 height 30
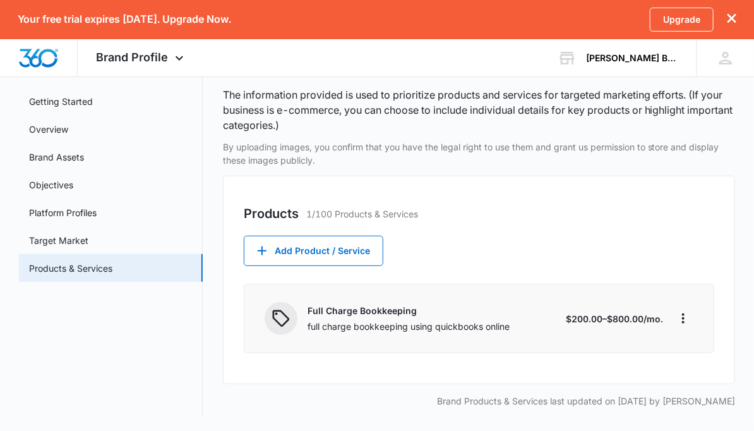
scroll to position [0, 0]
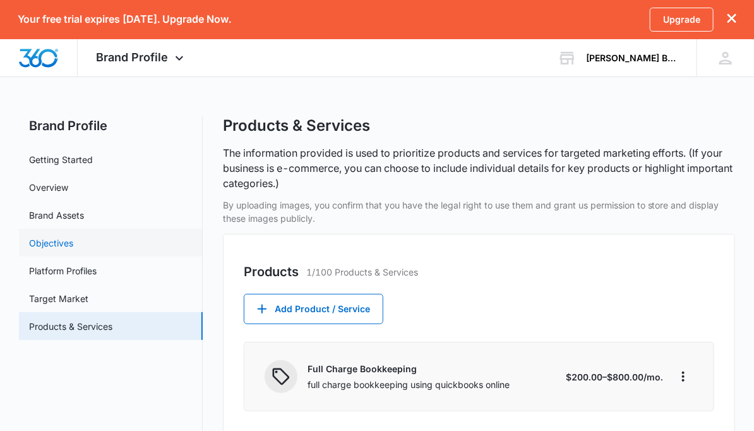
click at [69, 241] on link "Objectives" at bounding box center [51, 242] width 44 height 13
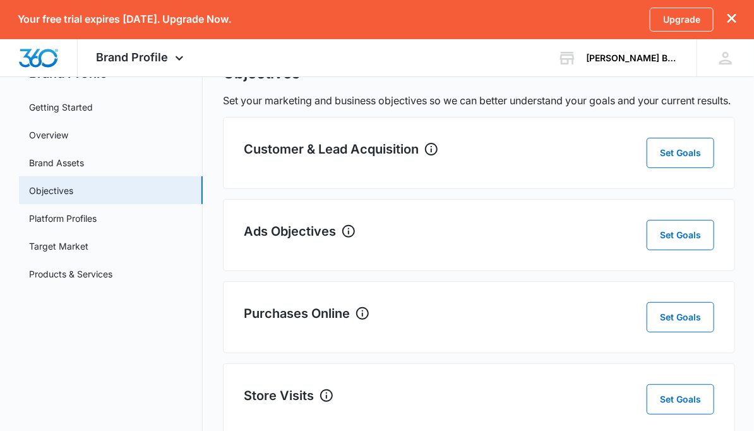
scroll to position [58, 0]
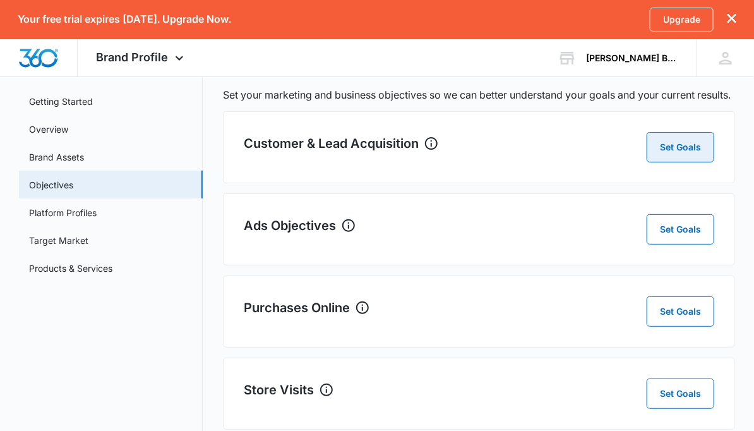
click at [687, 162] on button "Set Goals" at bounding box center [681, 147] width 68 height 30
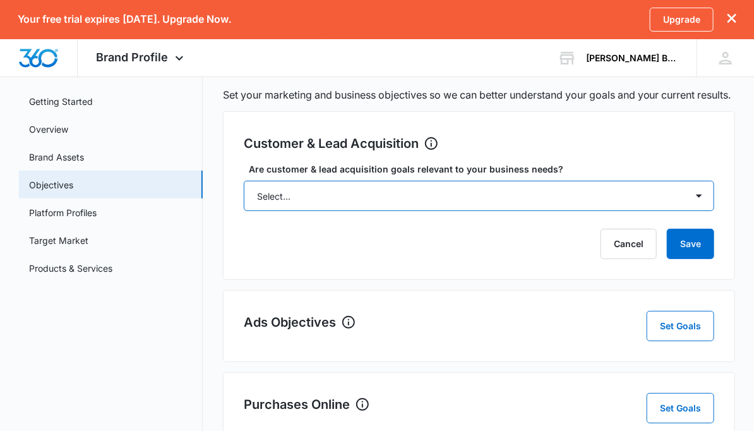
click at [448, 203] on select "Select... Yes No Yes, but don't currently have the data" at bounding box center [479, 196] width 471 height 30
select select "yes"
click at [244, 195] on select "Select... Yes No Yes, but don't currently have the data" at bounding box center [479, 196] width 471 height 30
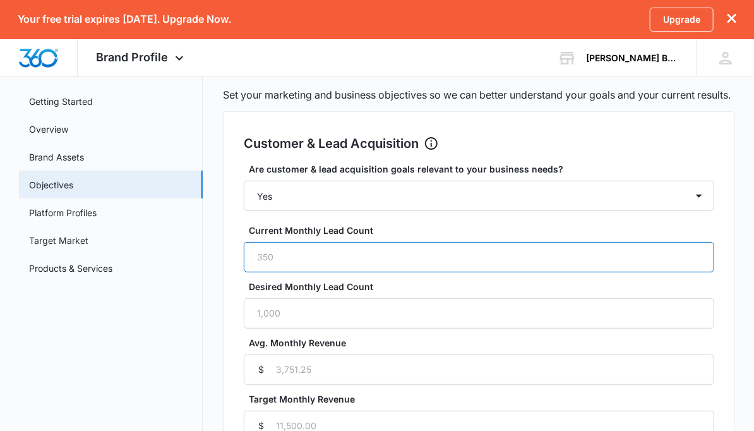
click at [323, 271] on input "Current Monthly Lead Count" at bounding box center [479, 257] width 471 height 30
type input "5"
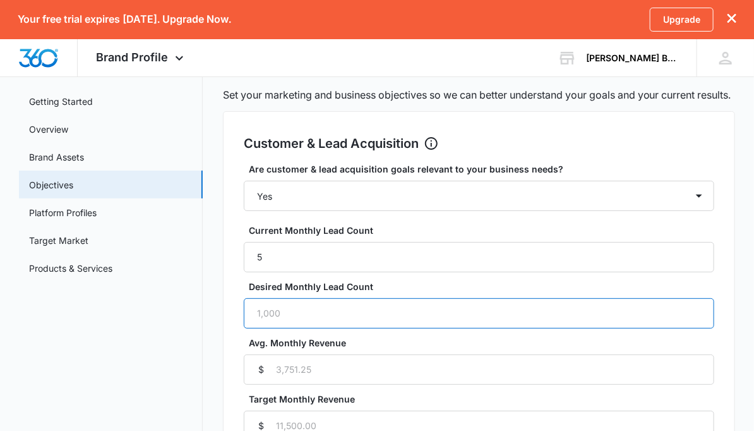
click at [291, 327] on input "Desired Monthly Lead Count" at bounding box center [479, 313] width 471 height 30
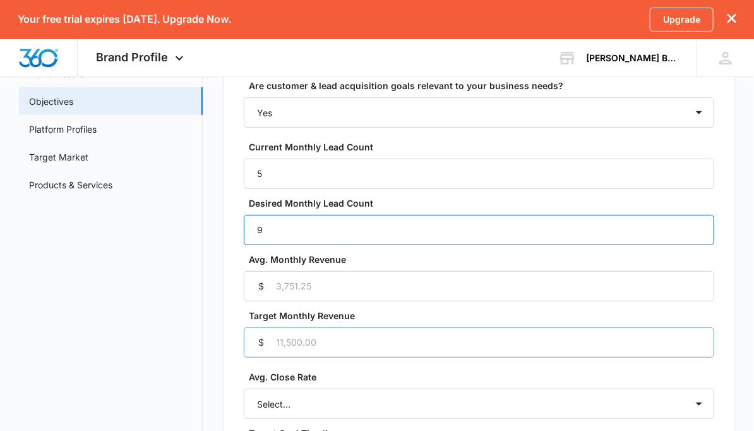
scroll to position [164, 0]
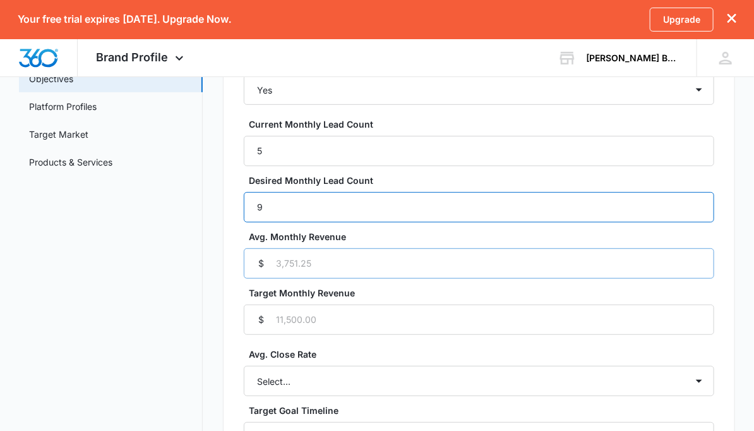
type input "9"
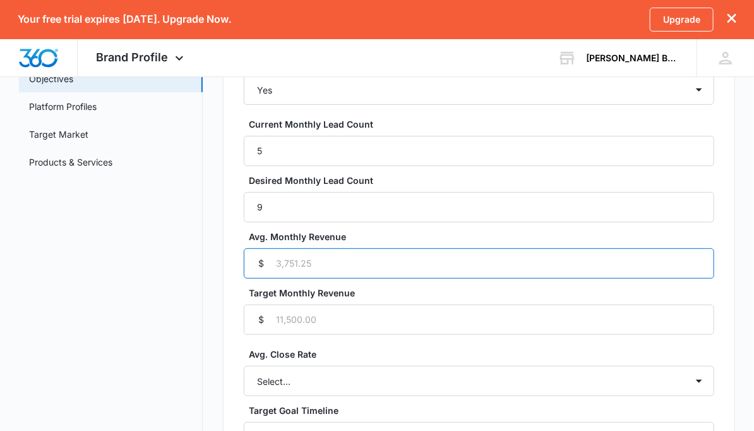
click at [277, 276] on input "Avg. Monthly Revenue" at bounding box center [479, 263] width 471 height 30
type input "4000"
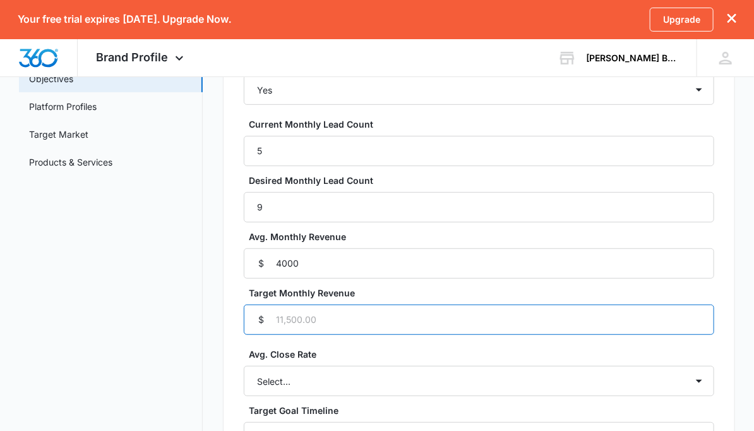
click at [277, 335] on input "Target Monthly Revenue" at bounding box center [479, 319] width 471 height 30
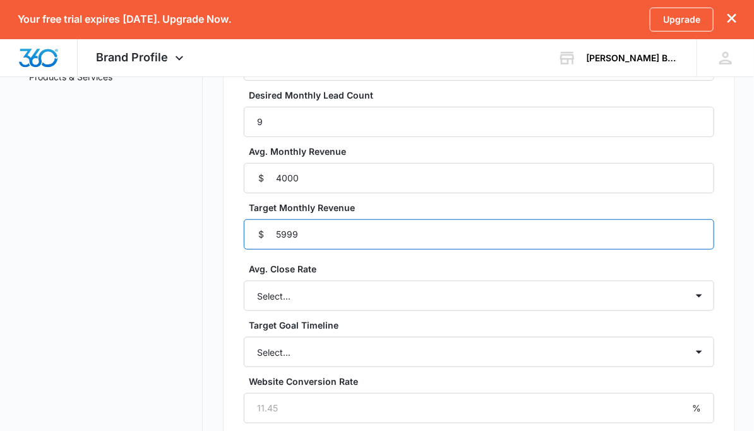
scroll to position [269, 0]
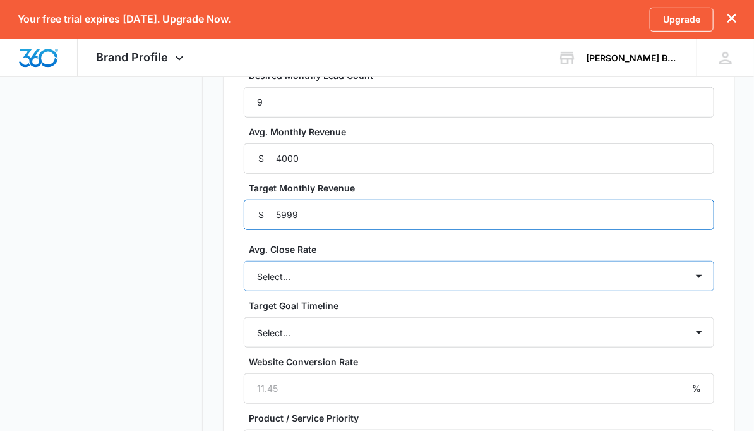
type input "5999"
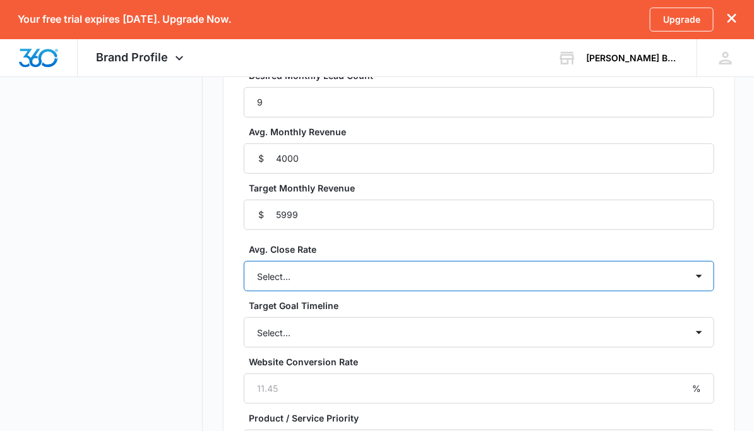
click at [282, 291] on select "Select... Unknown 0-10% 11-20% 21-30% 31-40% 41-50% 51-60% 61-70% 71-80% 81-90%…" at bounding box center [479, 276] width 471 height 30
select select "31-40%"
click at [244, 275] on select "Select... Unknown 0-10% 11-20% 21-30% 31-40% 41-50% 51-60% 61-70% 71-80% 81-90%…" at bounding box center [479, 276] width 471 height 30
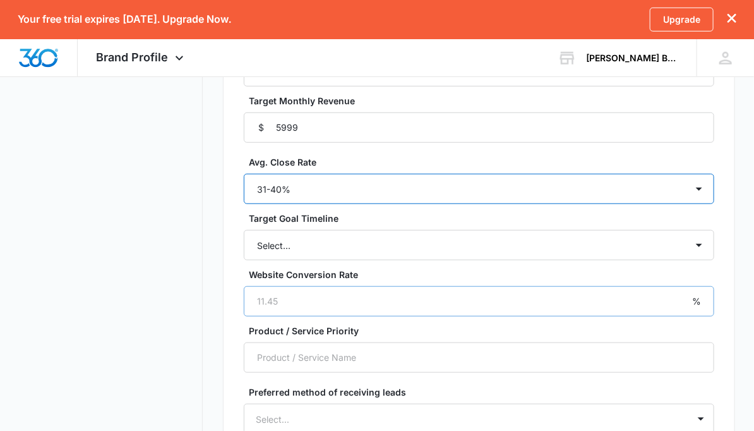
scroll to position [374, 0]
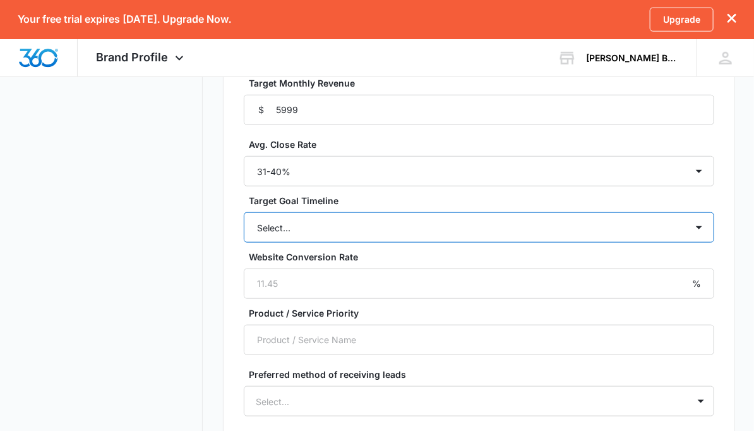
click at [291, 243] on select "Select... 3 months 6 months 1 year 2+ years" at bounding box center [479, 227] width 471 height 30
select select "6 months"
click at [244, 227] on select "Select... 3 months 6 months 1 year 2+ years" at bounding box center [479, 227] width 471 height 30
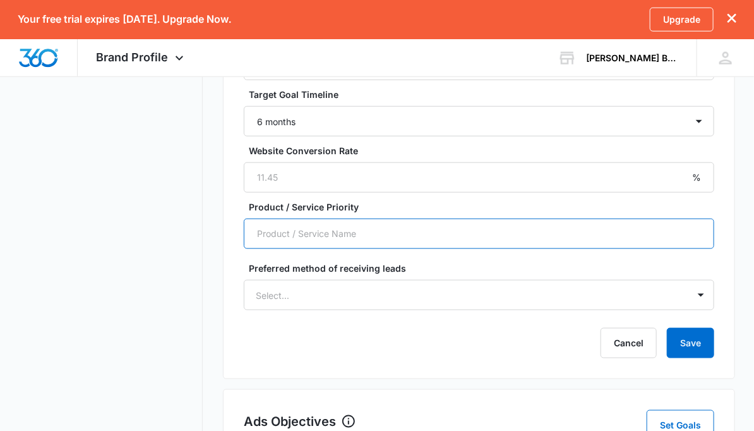
click at [308, 248] on input "Product / Service Priority" at bounding box center [479, 234] width 471 height 30
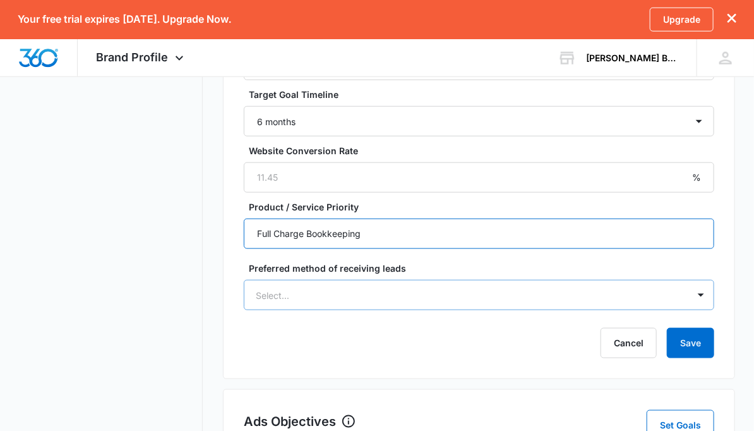
type input "Full Charge Bookkeeping"
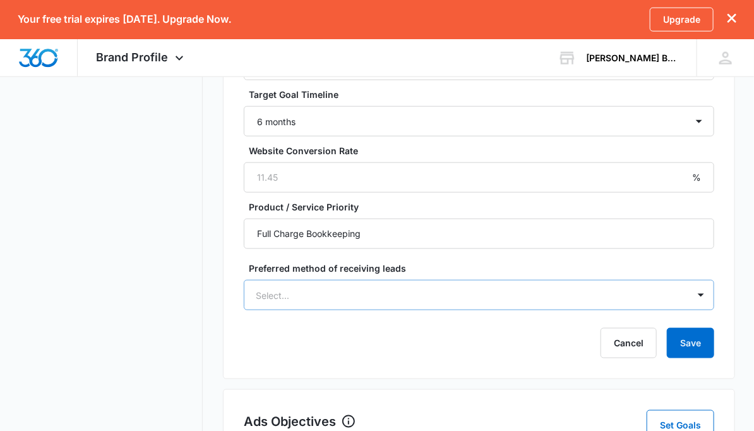
scroll to position [503, 0]
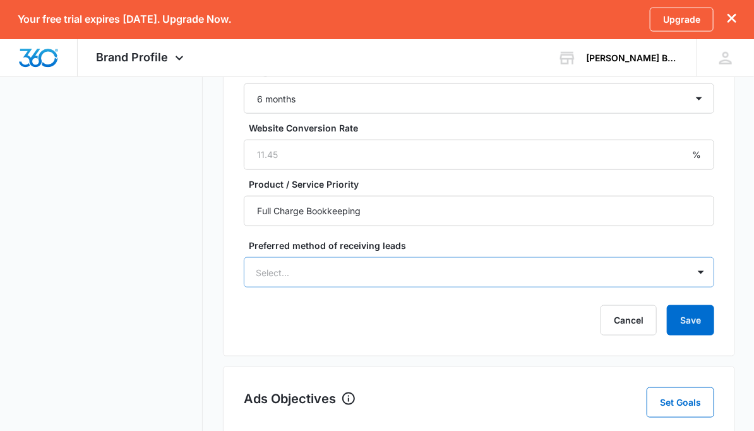
click at [312, 287] on div "Select..." at bounding box center [479, 272] width 471 height 30
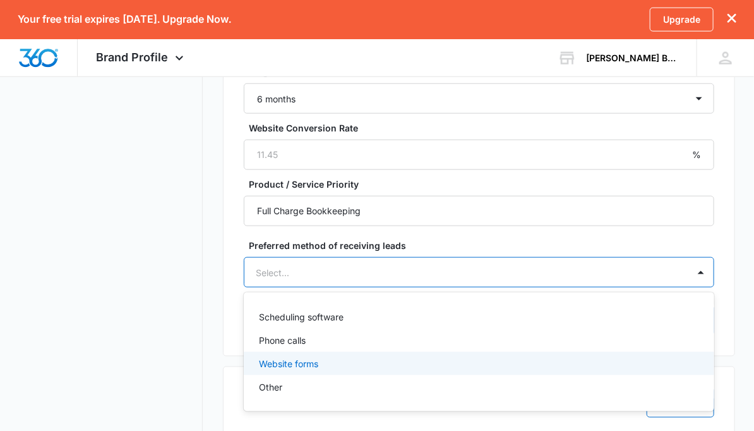
click at [306, 370] on p "Website forms" at bounding box center [288, 363] width 59 height 13
click at [317, 373] on p "Website forms" at bounding box center [288, 365] width 59 height 13
click at [291, 370] on p "Website forms" at bounding box center [288, 363] width 59 height 13
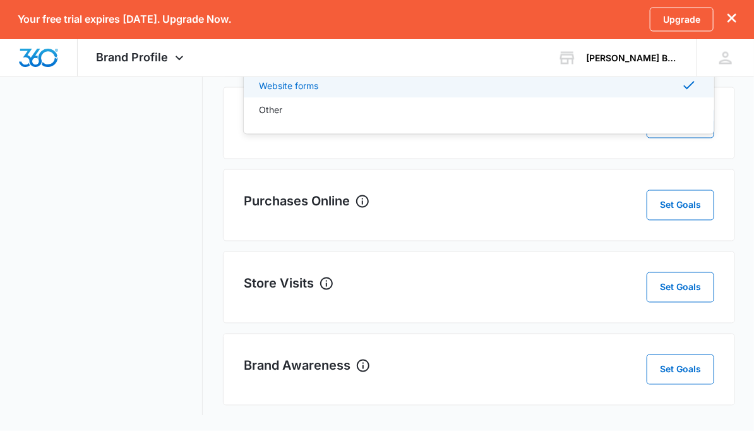
scroll to position [797, 0]
drag, startPoint x: 680, startPoint y: 200, endPoint x: 674, endPoint y: 205, distance: 7.6
click at [680, 200] on button "Set Goals" at bounding box center [681, 205] width 68 height 30
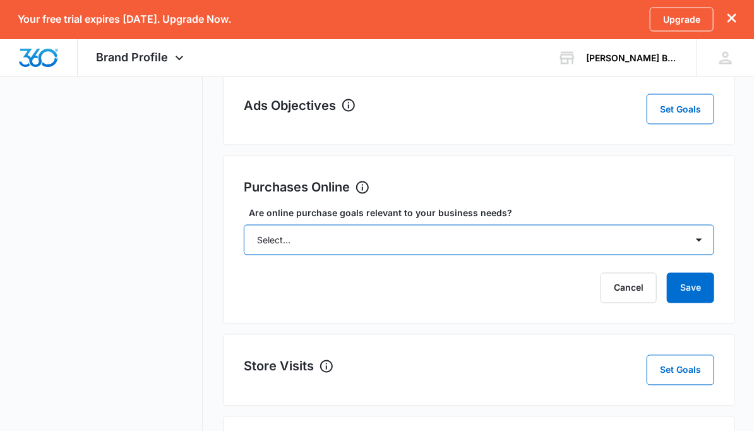
click at [455, 253] on select "Select... Yes No Yes, but don't currently have the data" at bounding box center [479, 240] width 471 height 30
select select "no"
click at [244, 239] on select "Select... Yes No Yes, but don't currently have the data" at bounding box center [479, 240] width 471 height 30
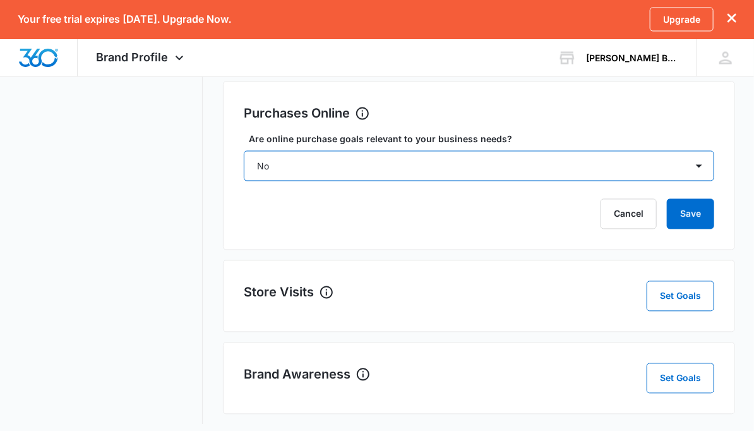
scroll to position [894, 0]
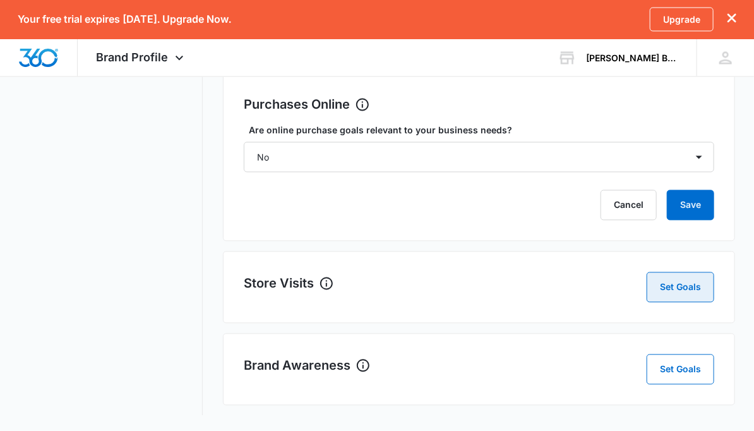
click at [680, 292] on button "Set Goals" at bounding box center [681, 287] width 68 height 30
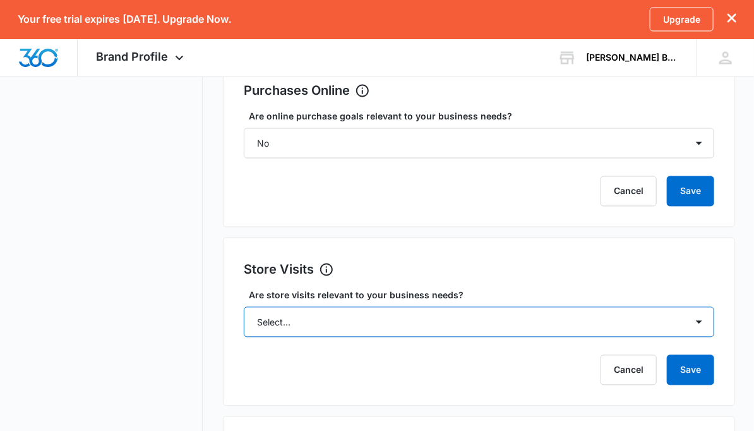
click at [345, 337] on select "Select... Yes No Yes, but don't currently have the data" at bounding box center [479, 322] width 471 height 30
select select "no"
click at [244, 321] on select "Select... Yes No Yes, but don't currently have the data" at bounding box center [479, 322] width 471 height 30
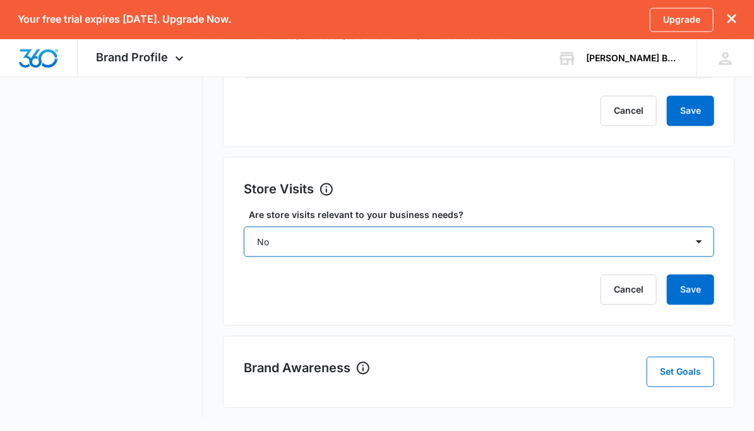
scroll to position [991, 0]
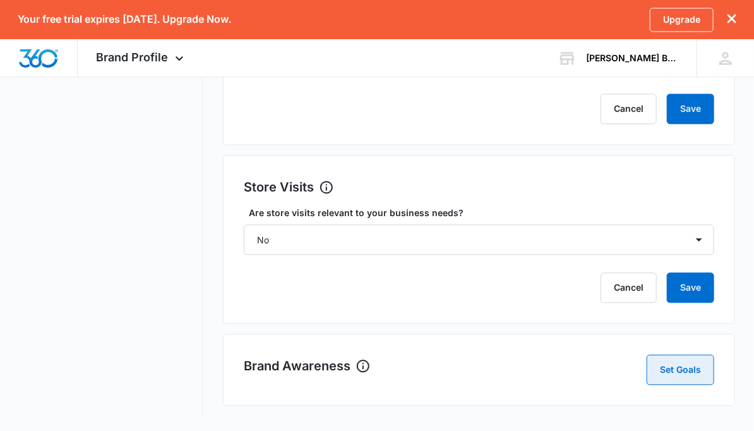
click at [663, 359] on button "Set Goals" at bounding box center [681, 369] width 68 height 30
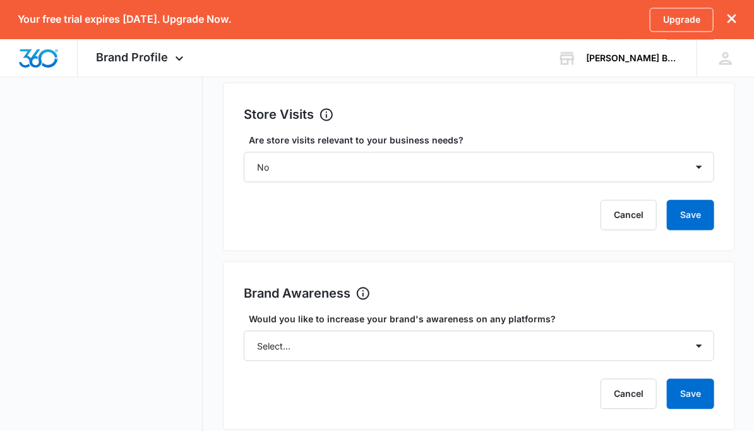
scroll to position [1087, 0]
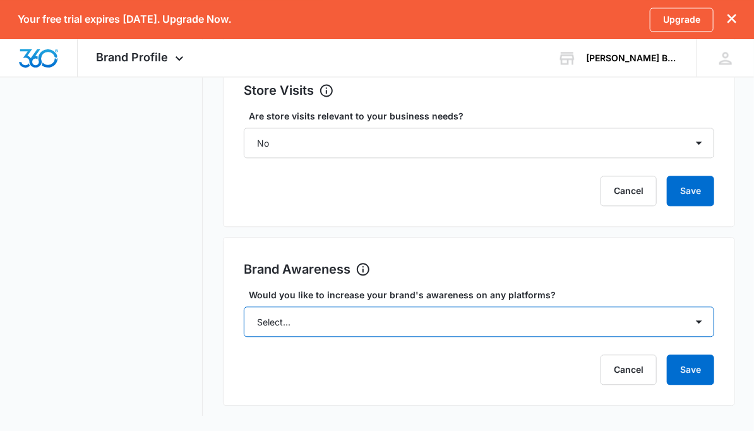
click at [288, 322] on select "Select... Yes No" at bounding box center [479, 321] width 471 height 30
select select "yes"
click at [244, 306] on select "Select... Yes No" at bounding box center [479, 321] width 471 height 30
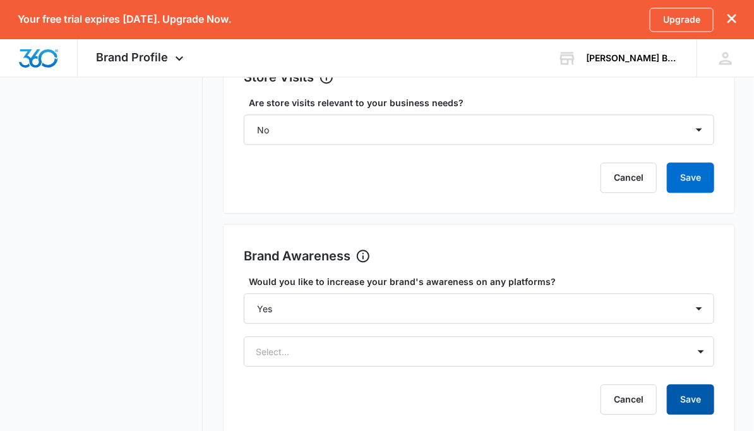
click at [690, 414] on button "Save" at bounding box center [690, 399] width 47 height 30
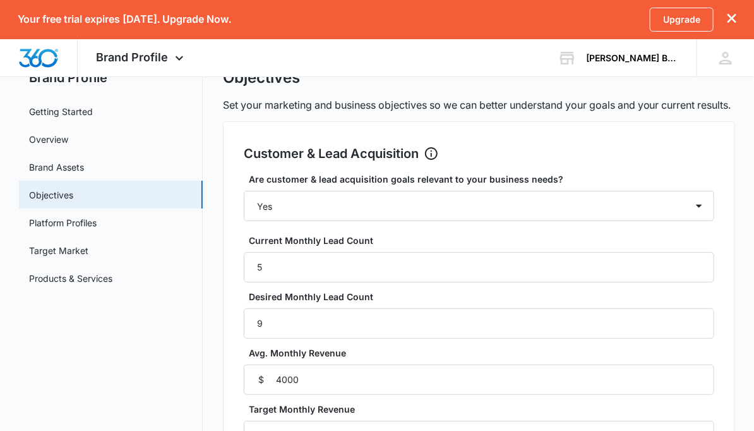
scroll to position [39, 0]
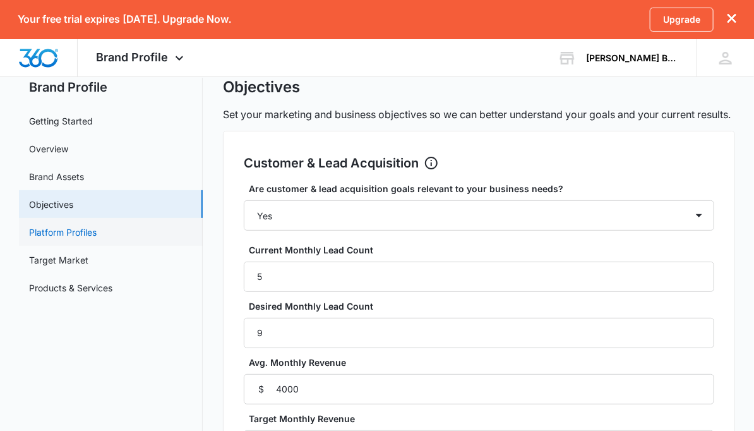
click at [88, 234] on link "Platform Profiles" at bounding box center [63, 232] width 68 height 13
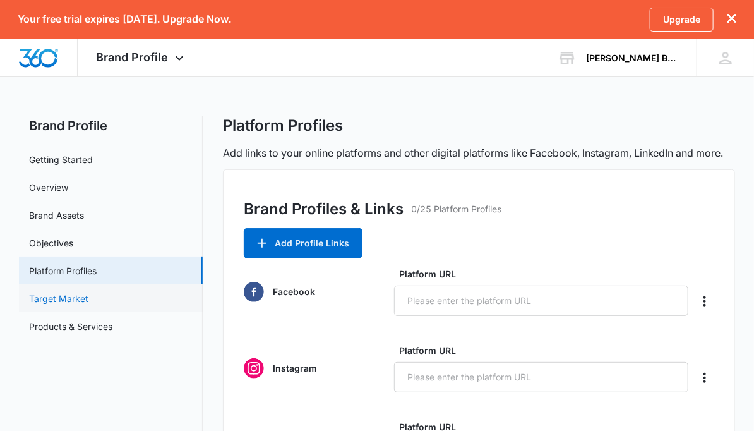
click at [71, 299] on link "Target Market" at bounding box center [58, 298] width 59 height 13
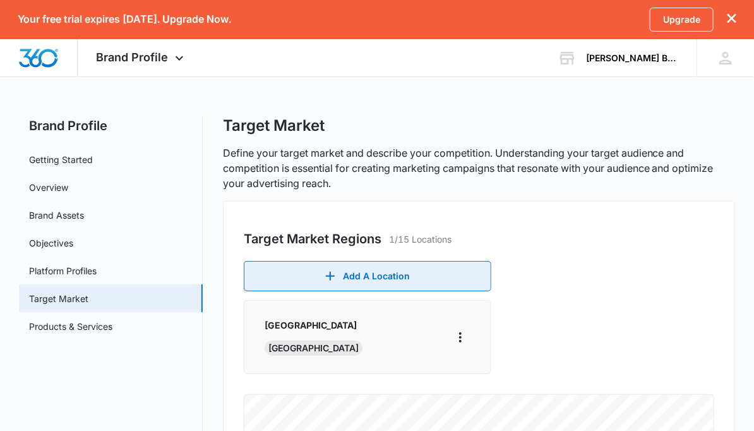
click at [380, 279] on button "Add A Location" at bounding box center [368, 276] width 248 height 30
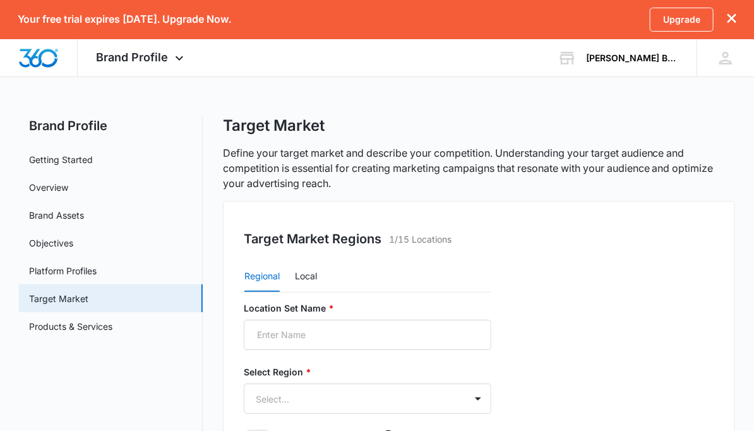
click at [381, 280] on div "Regional Local" at bounding box center [368, 277] width 248 height 32
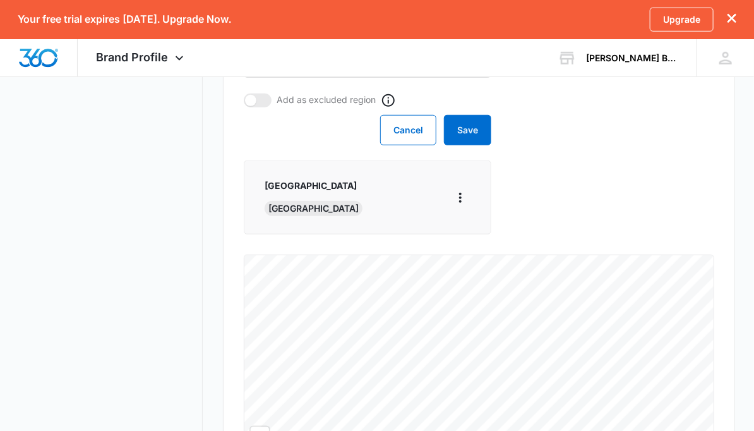
scroll to position [339, 0]
click at [349, 191] on div "North Houston TX" at bounding box center [368, 194] width 206 height 37
click at [422, 204] on div "North Houston TX" at bounding box center [368, 194] width 206 height 37
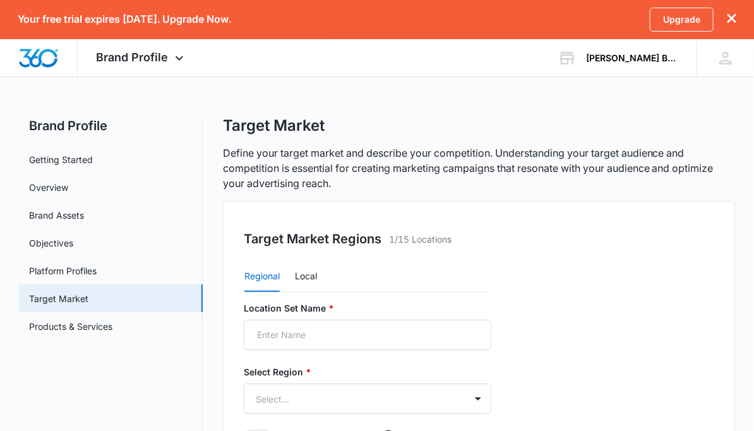
scroll to position [105, 0]
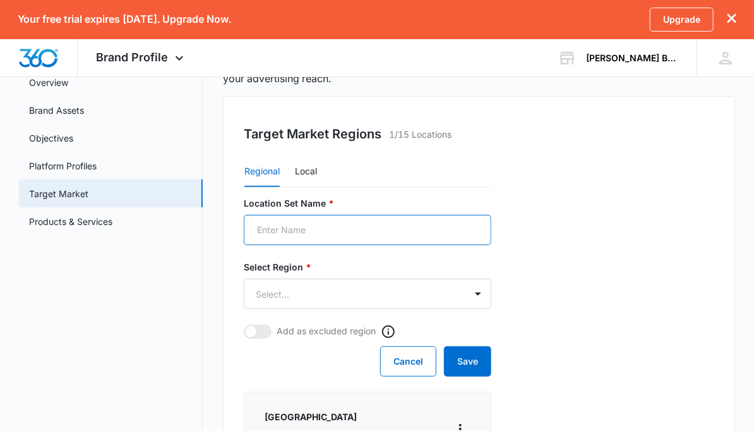
click at [291, 227] on input "Location Set Name *" at bounding box center [368, 230] width 248 height 30
type input "North Houston"
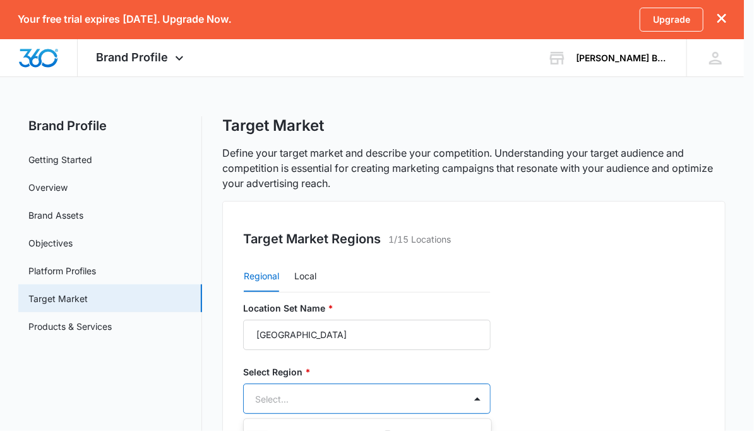
scroll to position [0, 0]
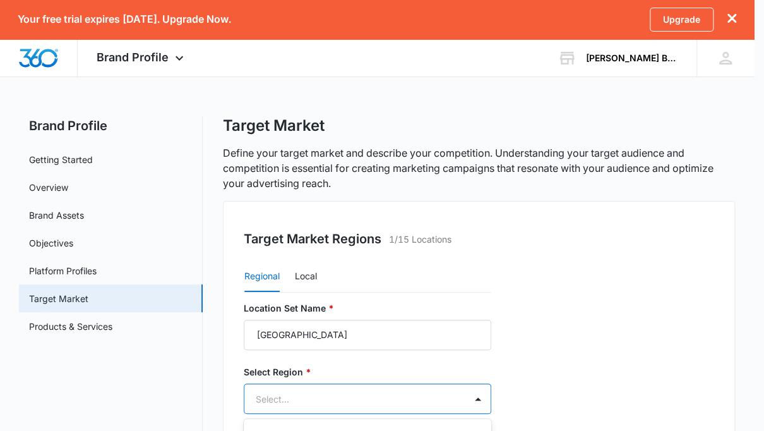
click at [287, 291] on body "Your free trial expires in 14 days. Upgrade Now. Upgrade Brand Profile Apps Rep…" at bounding box center [382, 215] width 764 height 431
click at [288, 293] on div at bounding box center [382, 215] width 764 height 431
type input "tt"
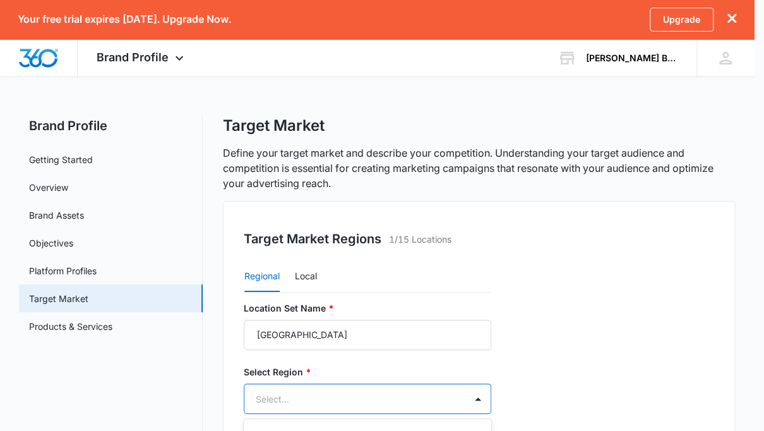
click at [289, 397] on div at bounding box center [382, 215] width 764 height 431
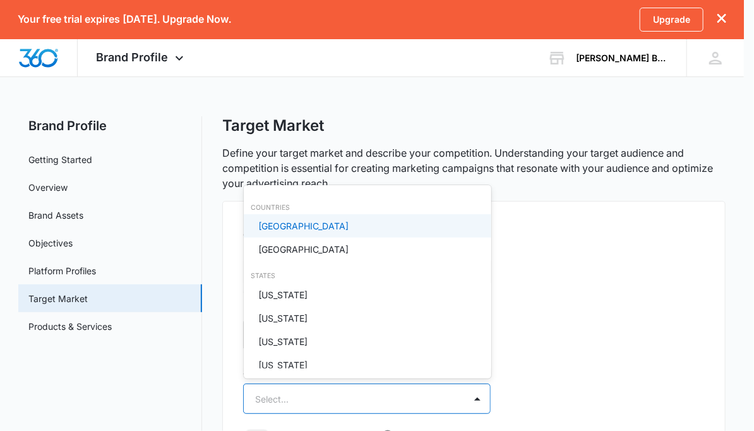
drag, startPoint x: 286, startPoint y: 401, endPoint x: 263, endPoint y: 405, distance: 22.5
click at [277, 404] on body "Your free trial expires in 14 days. Upgrade Now. Upgrade Brand Profile Apps Rep…" at bounding box center [377, 215] width 754 height 431
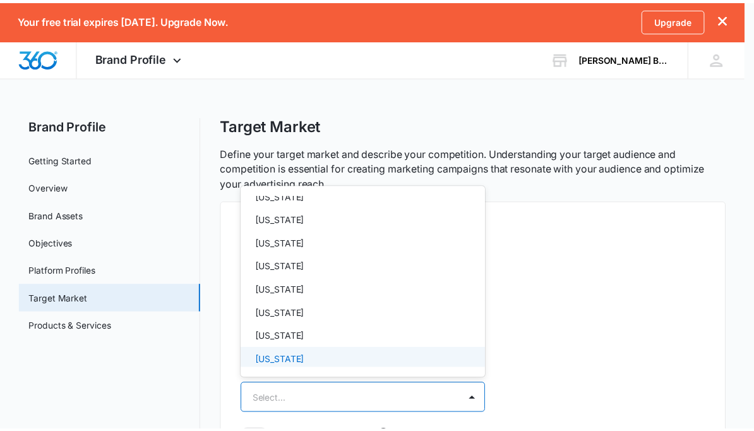
scroll to position [1069, 0]
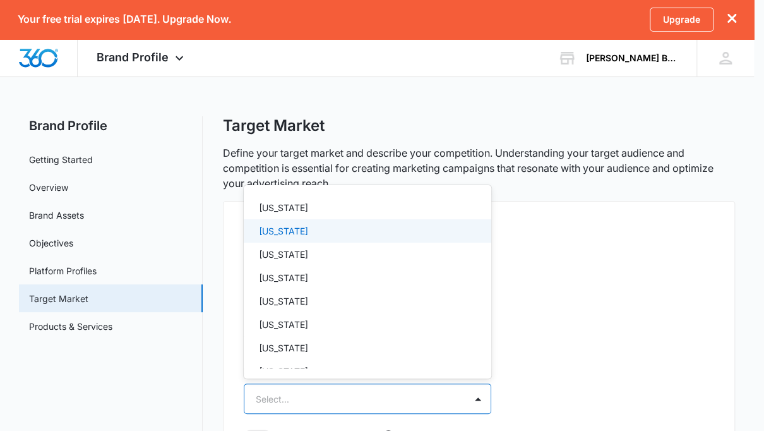
click at [275, 234] on p "Texas" at bounding box center [283, 230] width 49 height 13
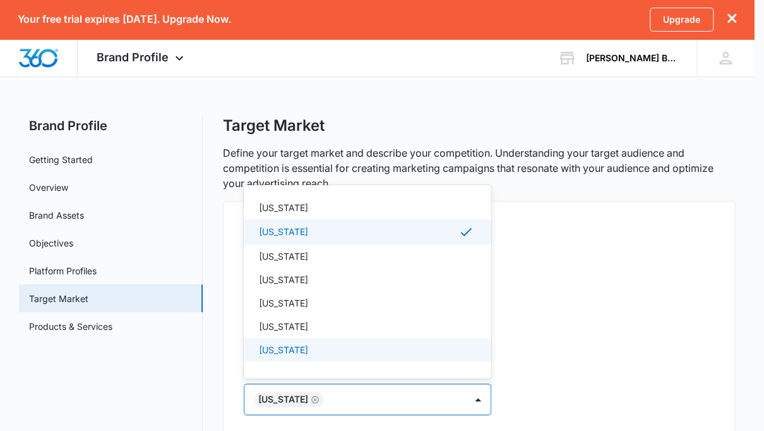
click at [384, 402] on div at bounding box center [382, 215] width 764 height 431
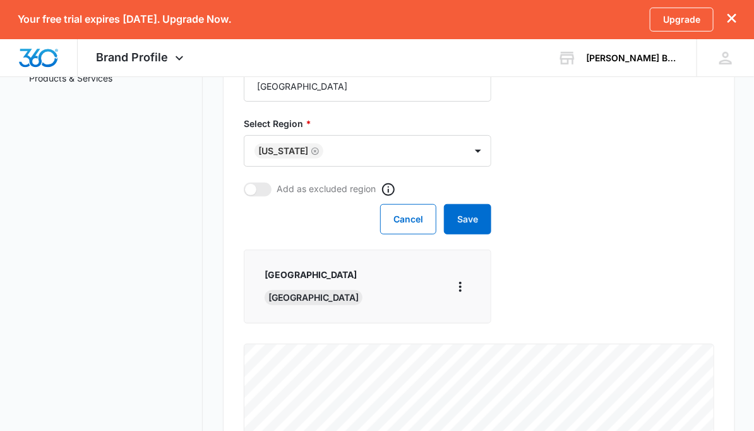
scroll to position [210, 0]
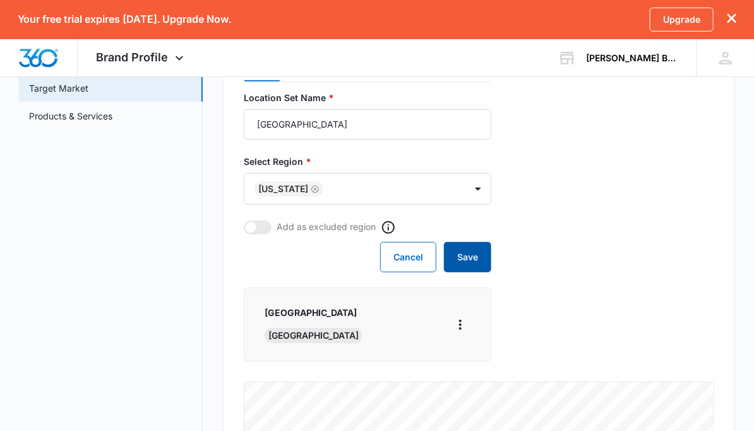
click at [472, 262] on button "Save" at bounding box center [467, 257] width 47 height 30
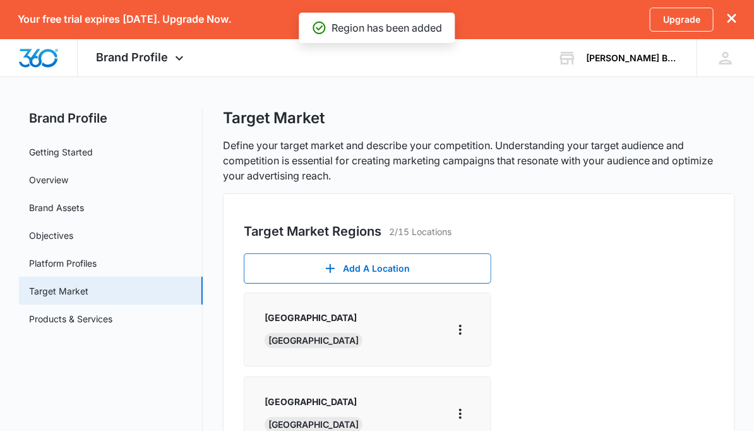
scroll to position [0, 0]
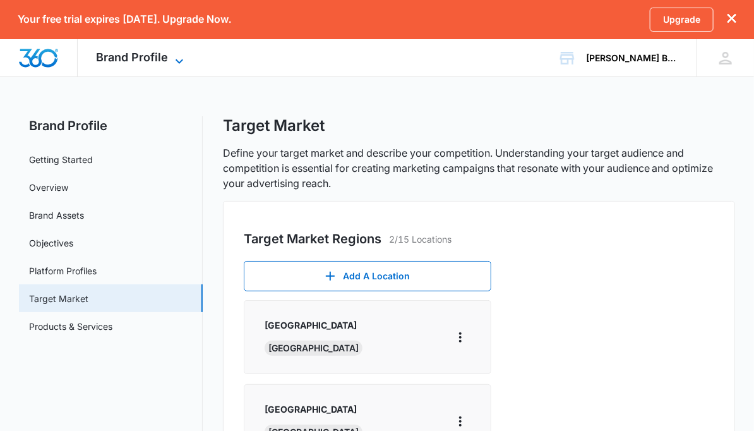
click at [174, 59] on icon at bounding box center [179, 61] width 15 height 15
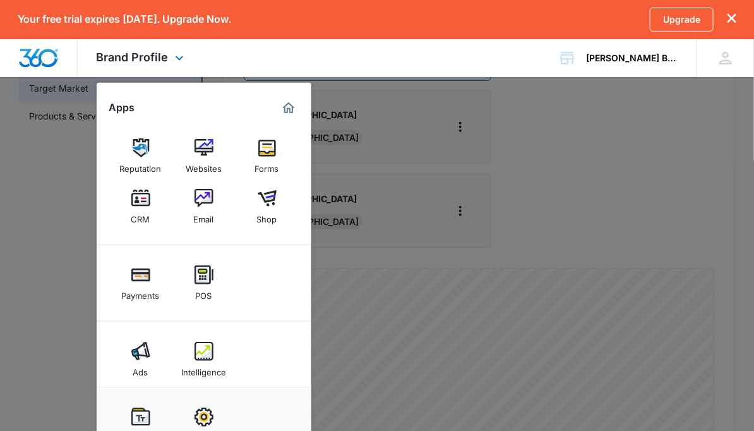
click at [466, 73] on div "Brand Profile Apps Reputation Websites Forms CRM Email Shop Payments POS Ads In…" at bounding box center [377, 58] width 754 height 38
drag, startPoint x: 215, startPoint y: 46, endPoint x: 184, endPoint y: 56, distance: 32.4
click at [212, 48] on div "Brand Profile Apps Reputation Websites Forms CRM Email Shop Payments POS Ads In…" at bounding box center [377, 58] width 754 height 38
drag, startPoint x: 332, startPoint y: 67, endPoint x: 346, endPoint y: 73, distance: 14.7
click at [337, 69] on div "Brand Profile Apps Reputation Websites Forms CRM Email Shop Payments POS Ads In…" at bounding box center [377, 58] width 754 height 38
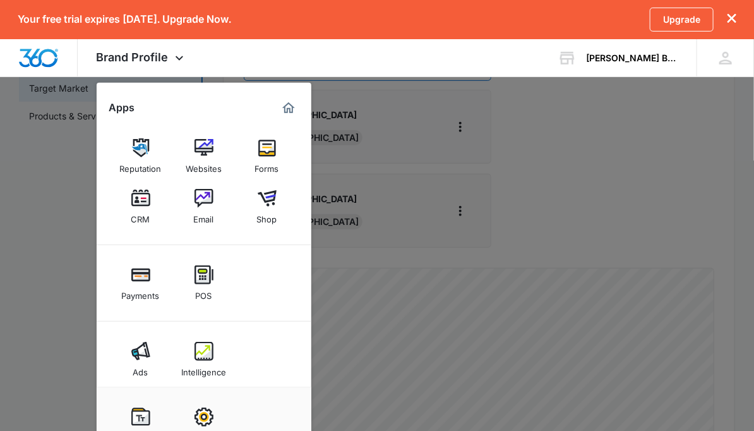
drag, startPoint x: 577, startPoint y: 95, endPoint x: 581, endPoint y: 102, distance: 7.7
click at [577, 97] on div at bounding box center [377, 215] width 754 height 431
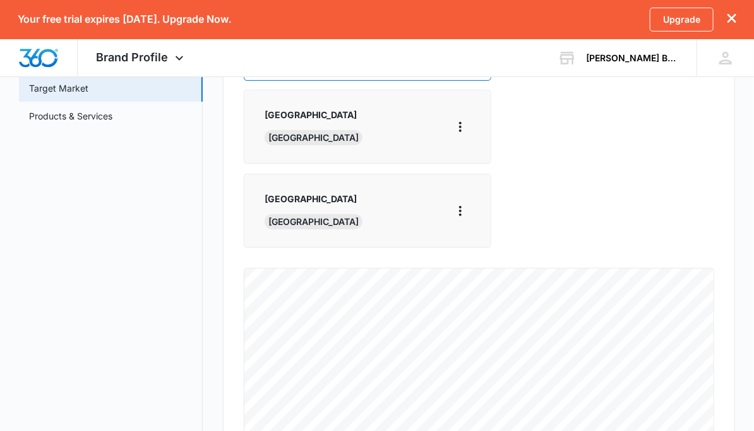
drag, startPoint x: 730, startPoint y: 17, endPoint x: 713, endPoint y: 39, distance: 27.0
click at [728, 20] on icon "dismiss this dialog" at bounding box center [732, 18] width 9 height 9
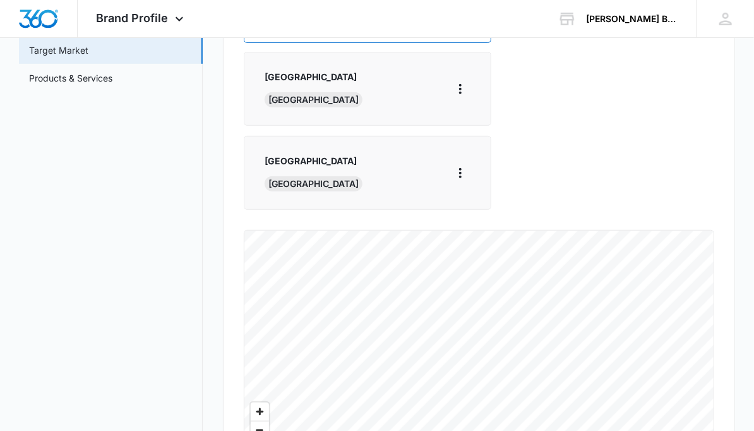
scroll to position [172, 0]
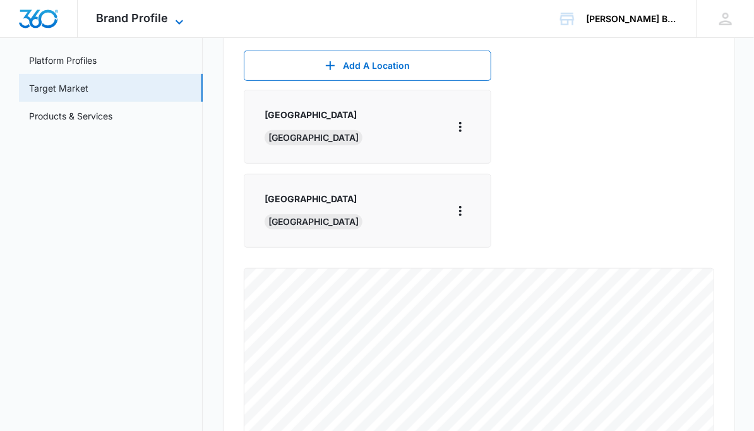
click at [177, 21] on icon at bounding box center [179, 22] width 15 height 15
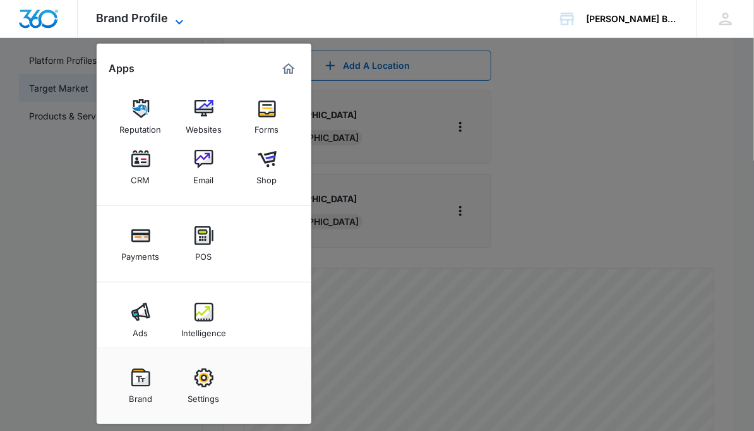
click at [177, 21] on icon at bounding box center [179, 22] width 15 height 15
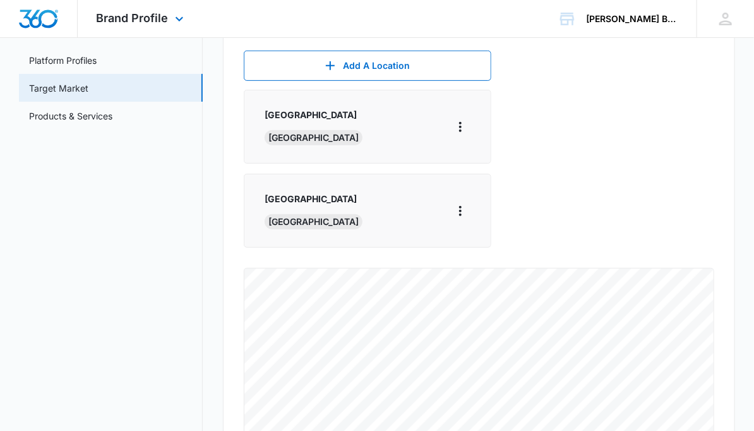
click at [53, 24] on img "Dashboard" at bounding box center [38, 18] width 40 height 19
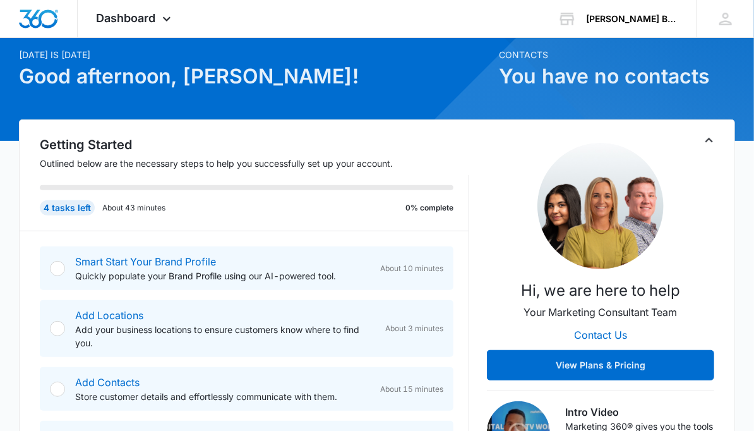
scroll to position [105, 0]
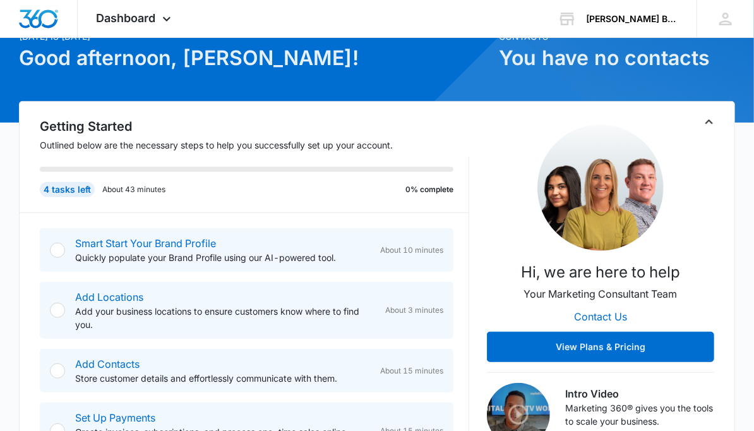
drag, startPoint x: 289, startPoint y: 198, endPoint x: 263, endPoint y: 188, distance: 28.4
click at [263, 188] on div "4 tasks left About 43 minutes 0% complete" at bounding box center [247, 189] width 414 height 15
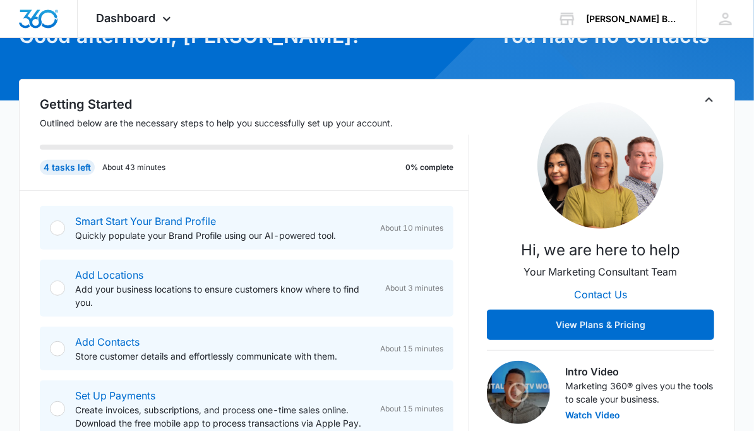
scroll to position [129, 0]
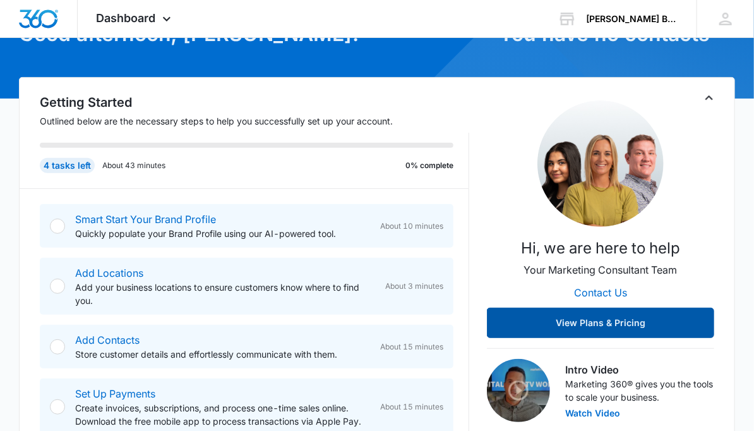
click at [608, 319] on button "View Plans & Pricing" at bounding box center [600, 323] width 227 height 30
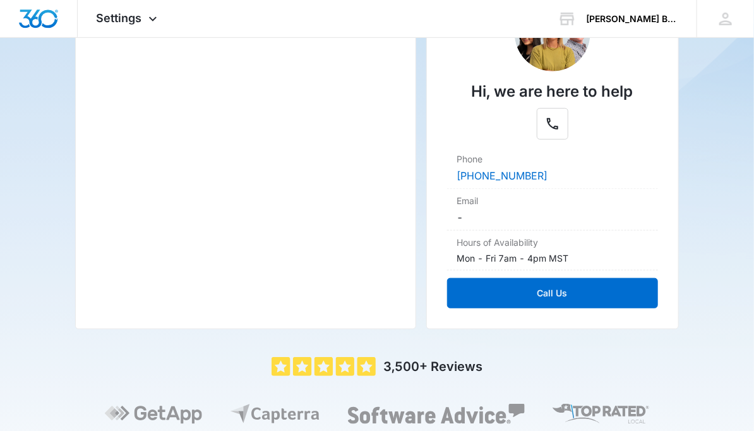
scroll to position [316, 0]
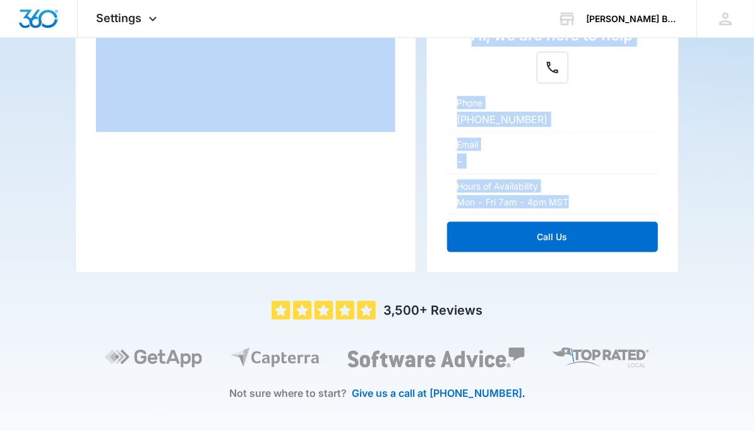
drag, startPoint x: 421, startPoint y: 234, endPoint x: 419, endPoint y: 205, distance: 29.1
click at [419, 205] on div "How our plans work Watch this short video to learn more about plans and pricing…" at bounding box center [376, 77] width 603 height 392
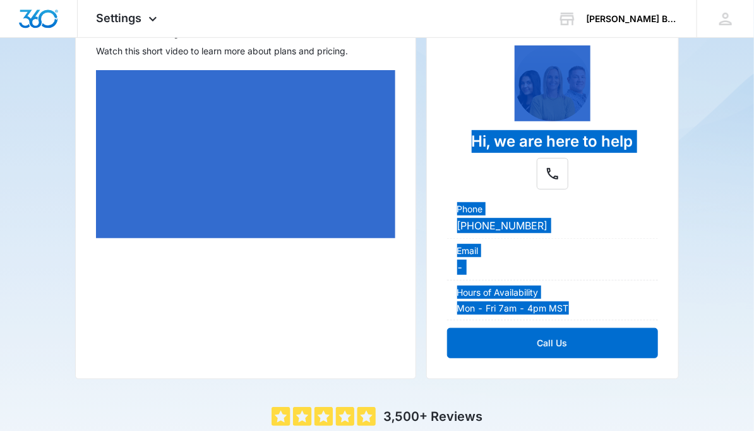
scroll to position [218, 0]
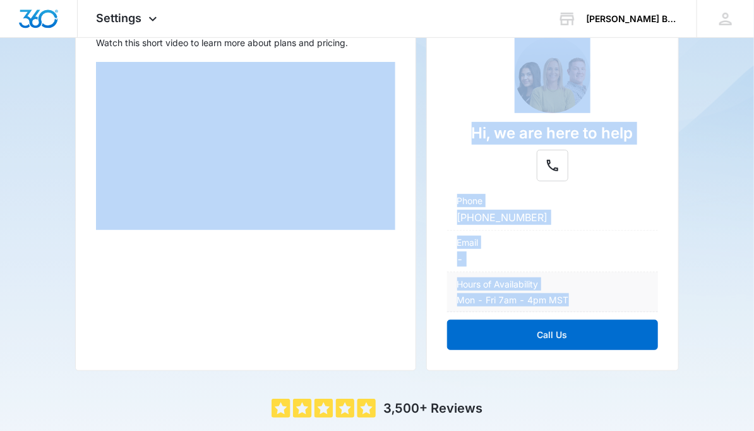
click at [641, 296] on div "Mon - Fri 7am - 4pm MST" at bounding box center [552, 299] width 191 height 13
